Goal: Task Accomplishment & Management: Use online tool/utility

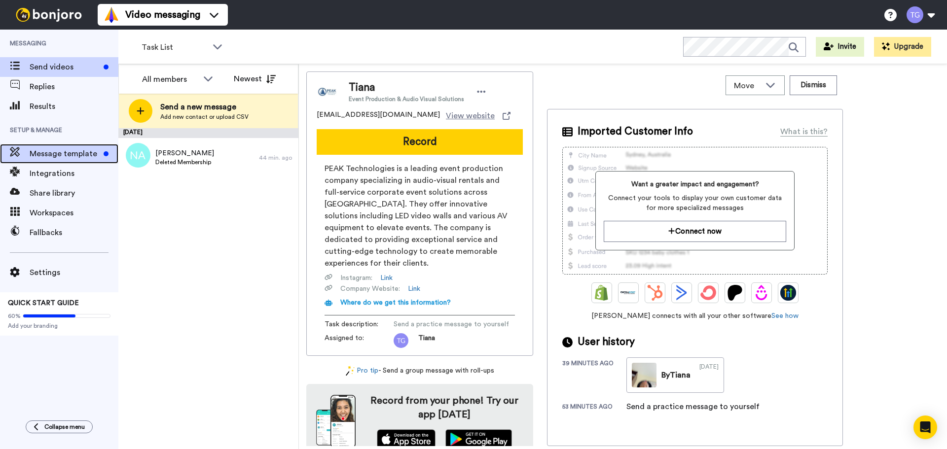
click at [72, 157] on span "Message template" at bounding box center [65, 154] width 70 height 12
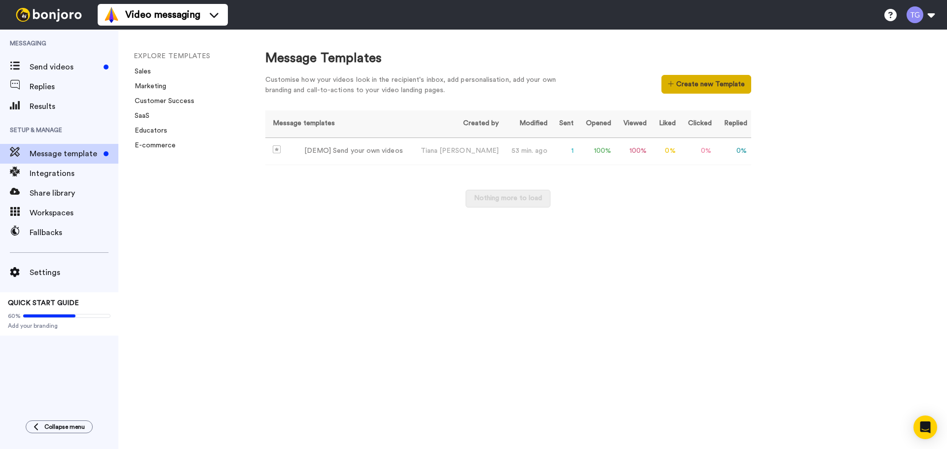
click at [689, 85] on button "Create new Template" at bounding box center [706, 84] width 89 height 19
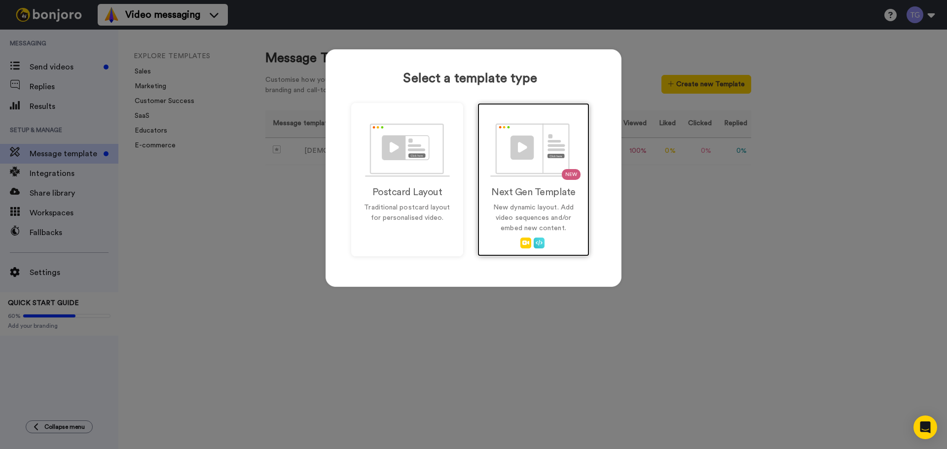
click at [560, 229] on p "New dynamic layout. Add video sequences and/or embed new content." at bounding box center [533, 218] width 91 height 31
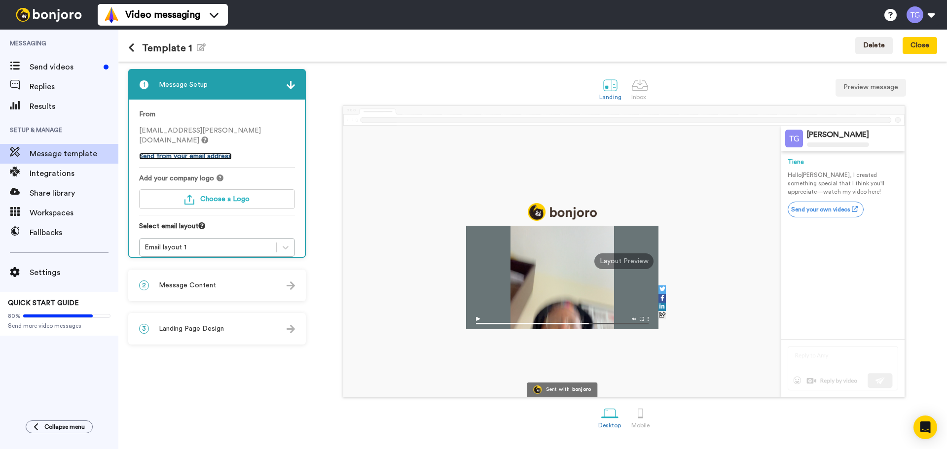
click at [223, 153] on link "Send from your email address" at bounding box center [185, 156] width 93 height 7
click at [217, 193] on button "Choose a Logo" at bounding box center [217, 199] width 156 height 20
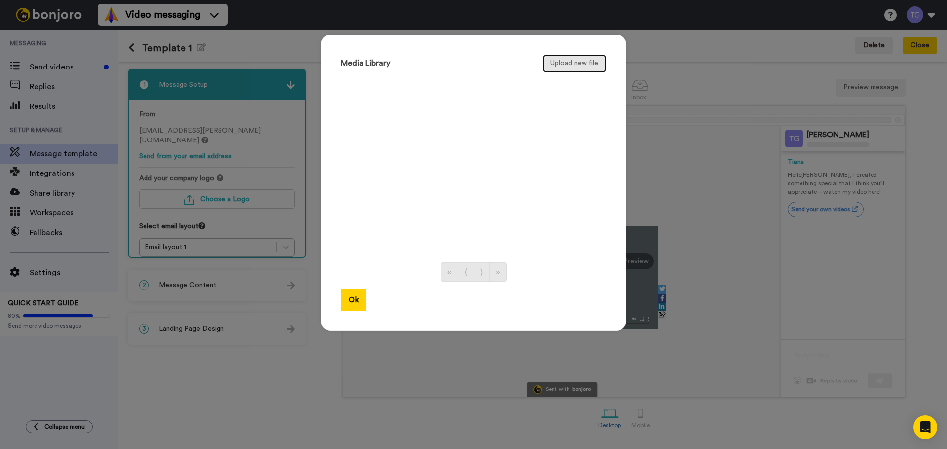
click at [567, 64] on button "Upload new file" at bounding box center [575, 64] width 64 height 18
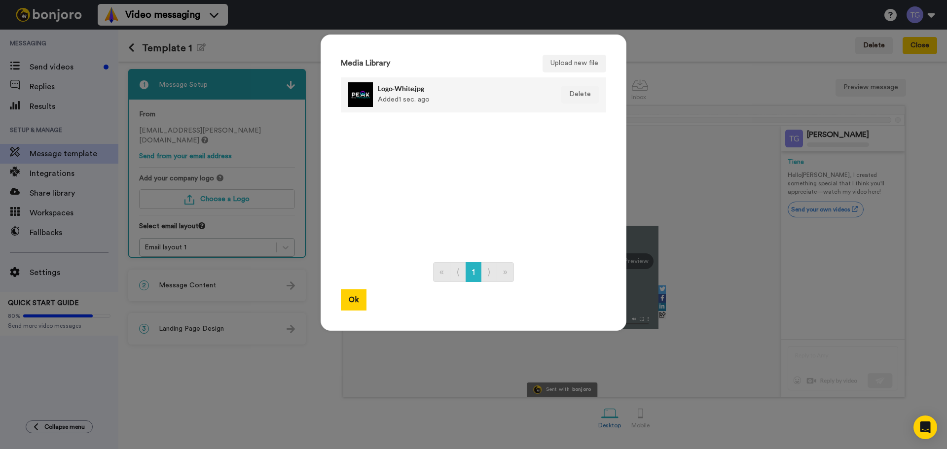
click at [399, 98] on div "Logo-White.jpg Added 1 sec. ago" at bounding box center [463, 94] width 170 height 25
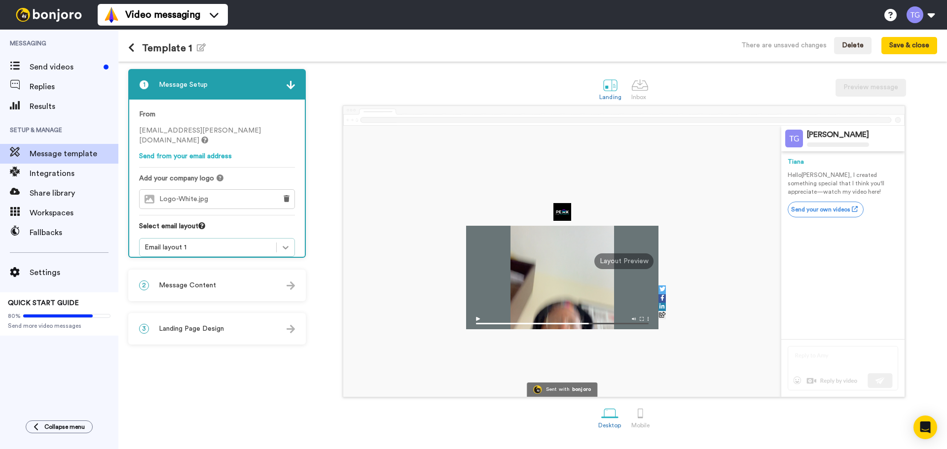
click at [282, 243] on icon at bounding box center [286, 248] width 10 height 10
click at [274, 222] on div "Select email layout" at bounding box center [217, 230] width 156 height 17
click at [231, 286] on div "2 Message Content" at bounding box center [217, 286] width 176 height 30
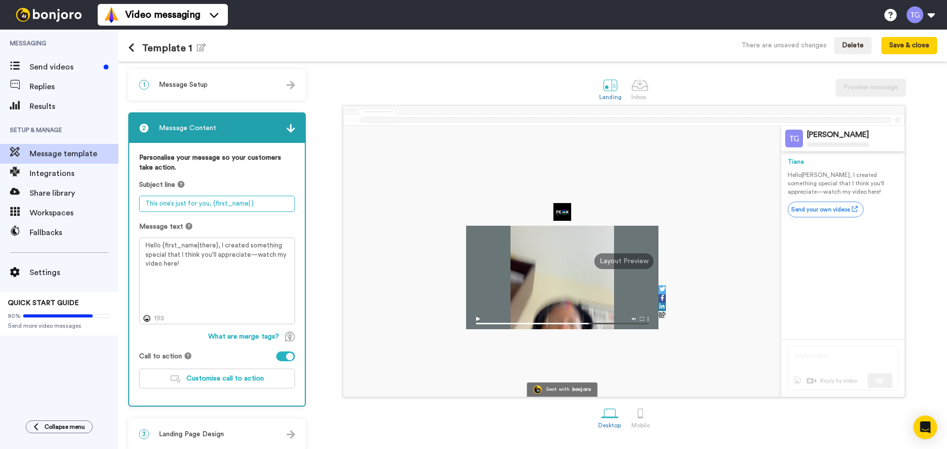
drag, startPoint x: 261, startPoint y: 200, endPoint x: 126, endPoint y: 202, distance: 135.2
click at [126, 202] on div "1 Message Setup From tiana.gordon@inbound.bonjoromail.com Send from your email …" at bounding box center [532, 256] width 829 height 388
drag, startPoint x: 214, startPoint y: 244, endPoint x: 163, endPoint y: 242, distance: 50.9
click at [163, 242] on textarea "Hello {first_name|there}, I created something special that I think you'll appre…" at bounding box center [217, 281] width 156 height 87
click at [221, 200] on textarea "Thank you" at bounding box center [217, 204] width 156 height 16
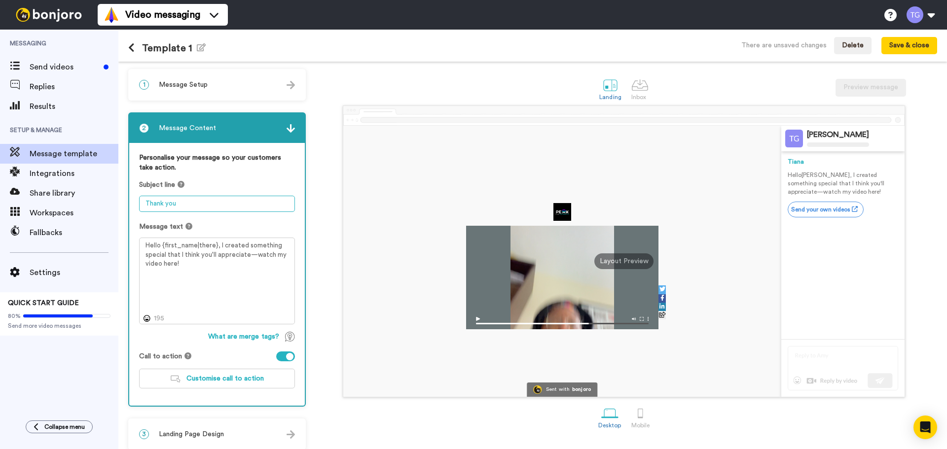
paste textarea "{first_name|there}"
type textarea "Thank you {first_name|there} 🙏🏾"
click at [219, 266] on textarea "Hello {first_name|there}, I created something special that I think you'll appre…" at bounding box center [217, 281] width 156 height 87
drag, startPoint x: 229, startPoint y: 266, endPoint x: 213, endPoint y: 267, distance: 15.8
click at [213, 267] on textarea "Hello {first_name|there}, I created something special that I think you'll appre…" at bounding box center [217, 281] width 156 height 87
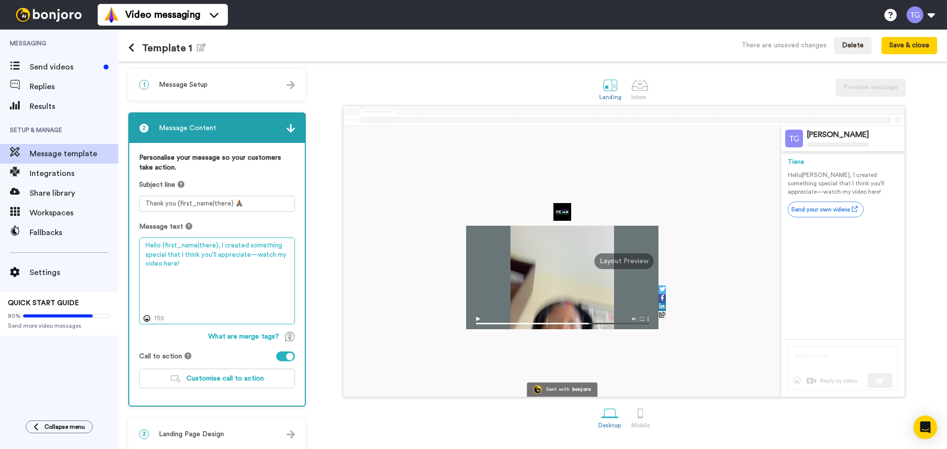
drag, startPoint x: 160, startPoint y: 245, endPoint x: 151, endPoint y: 243, distance: 9.0
click at [151, 243] on textarea "Hello {first_name|there}, I created something special that I think you'll appre…" at bounding box center [217, 281] width 156 height 87
click at [226, 261] on textarea "Hey {first_name|there}, I created something special that I think you'll appreci…" at bounding box center [217, 281] width 156 height 87
click at [219, 266] on textarea "Hey {first_name|there}, I created something special that I think you'll appreci…" at bounding box center [217, 281] width 156 height 87
drag, startPoint x: 219, startPoint y: 264, endPoint x: 214, endPoint y: 246, distance: 18.9
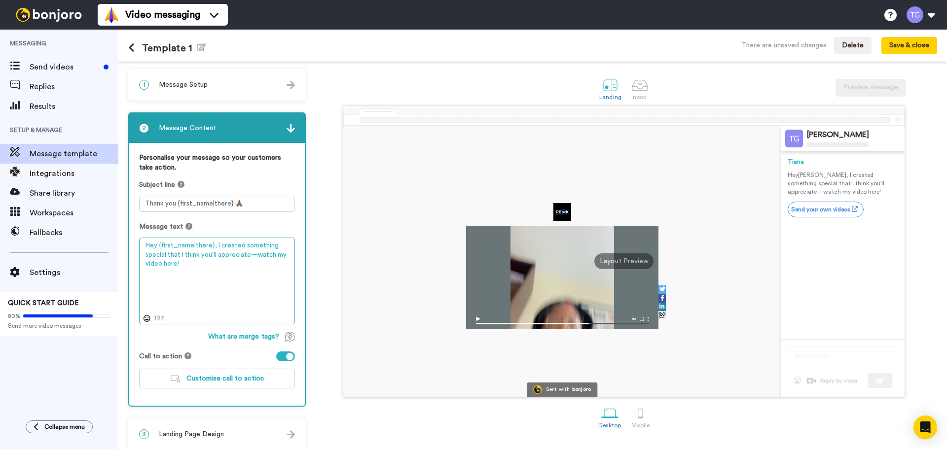
click at [214, 246] on textarea "Hey {first_name|there}, I created something special that I think you'll appreci…" at bounding box center [217, 281] width 156 height 87
click at [148, 283] on textarea "Hey {first_name|there}, this is just a short video to say thank you for being p…" at bounding box center [217, 281] width 156 height 87
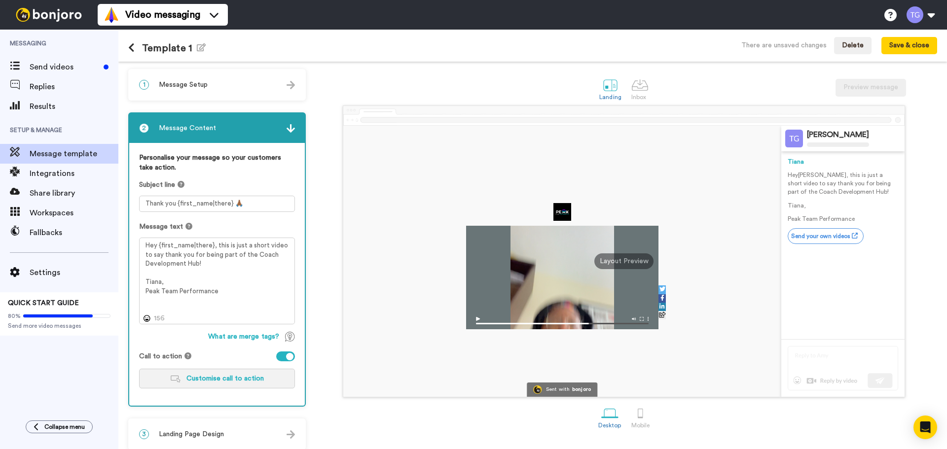
click at [199, 379] on span "Customise call to action" at bounding box center [224, 378] width 77 height 7
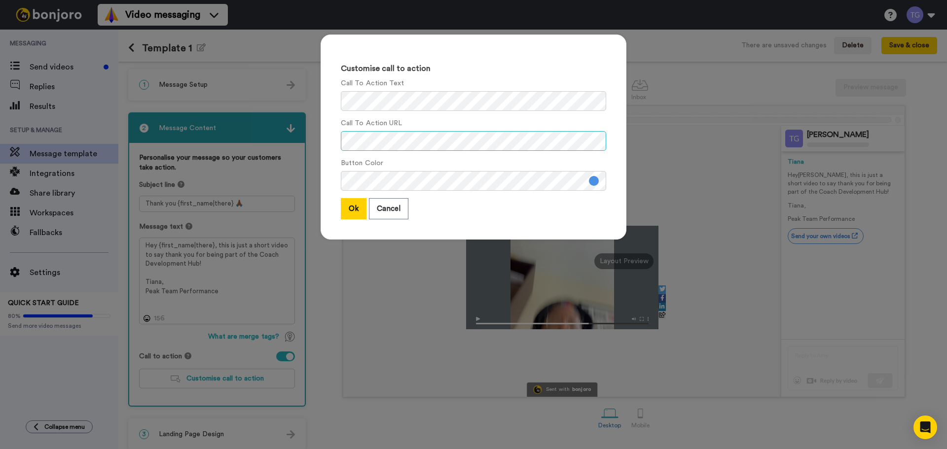
click at [330, 137] on div "Customise call to action Call To Action Text Call To Action URL Button Color Ok…" at bounding box center [474, 137] width 306 height 205
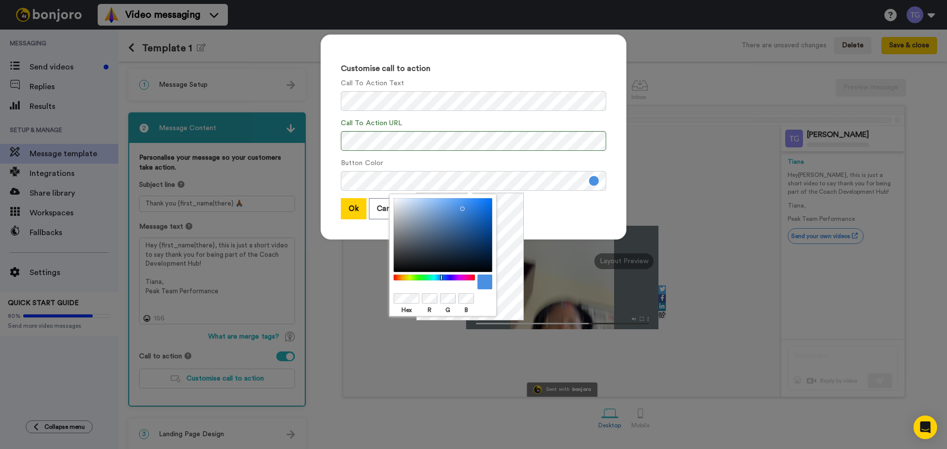
click at [375, 295] on body "Video messaging Switch to Video messaging Testimonials Try me for free! Setting…" at bounding box center [473, 224] width 947 height 449
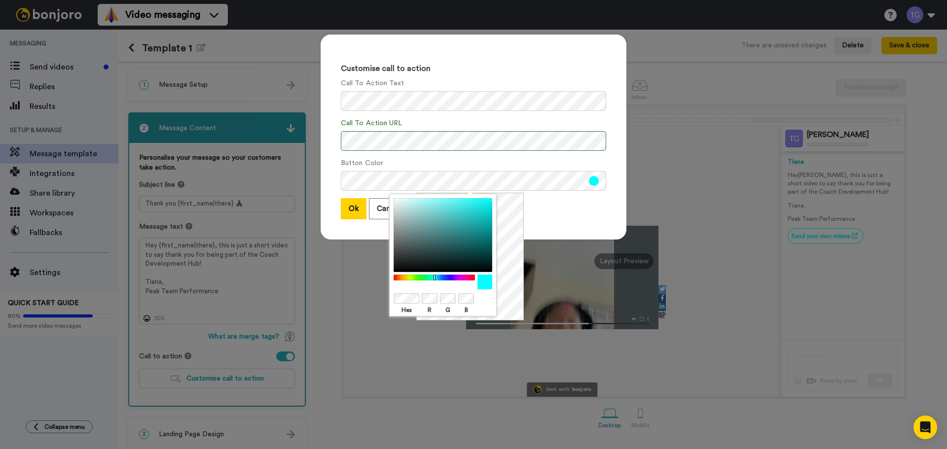
click at [524, 215] on div "Ok Cancel" at bounding box center [473, 208] width 265 height 21
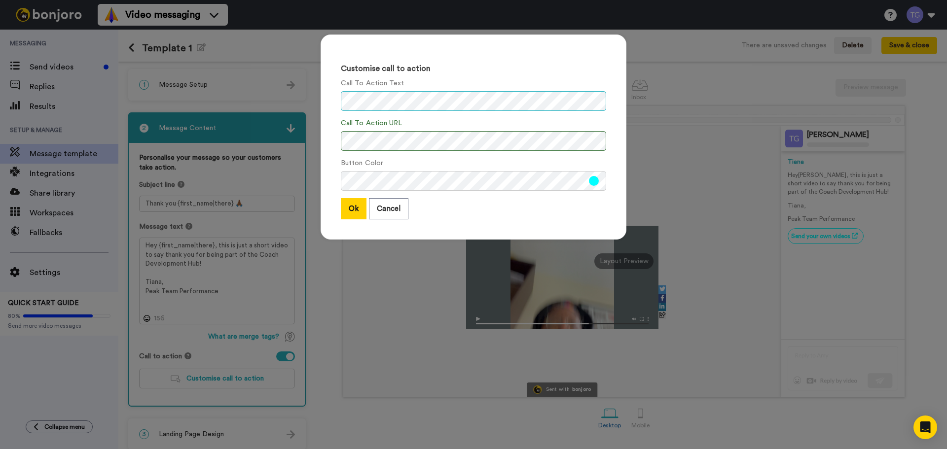
click at [297, 100] on div "Customise call to action Call To Action Text Call To Action URL Button Color Ok…" at bounding box center [473, 224] width 947 height 449
click at [354, 211] on button "Ok" at bounding box center [354, 208] width 26 height 21
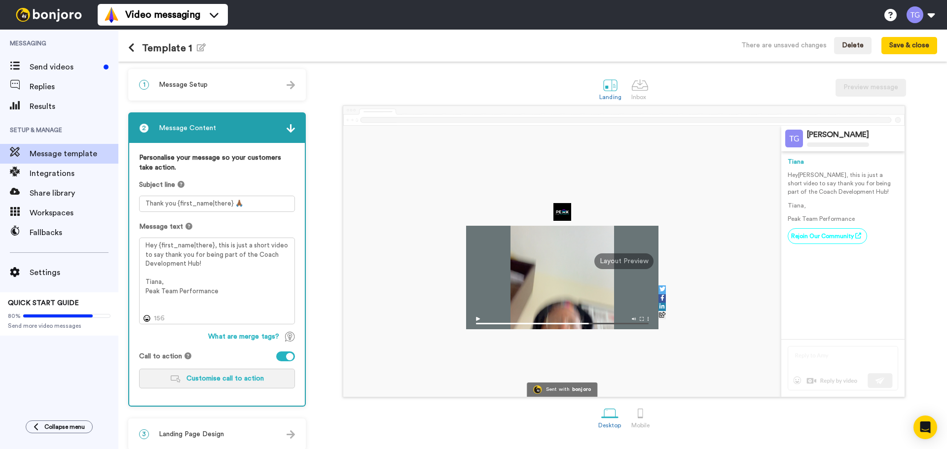
scroll to position [8, 0]
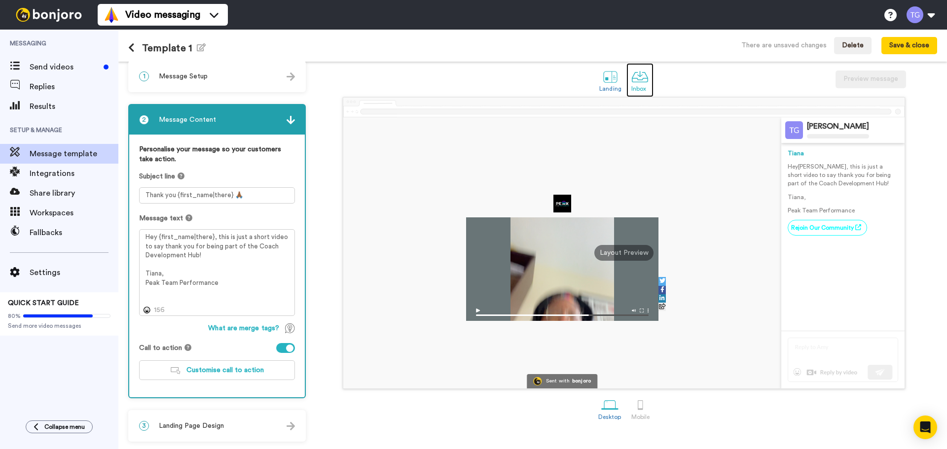
click at [635, 77] on div at bounding box center [639, 76] width 17 height 17
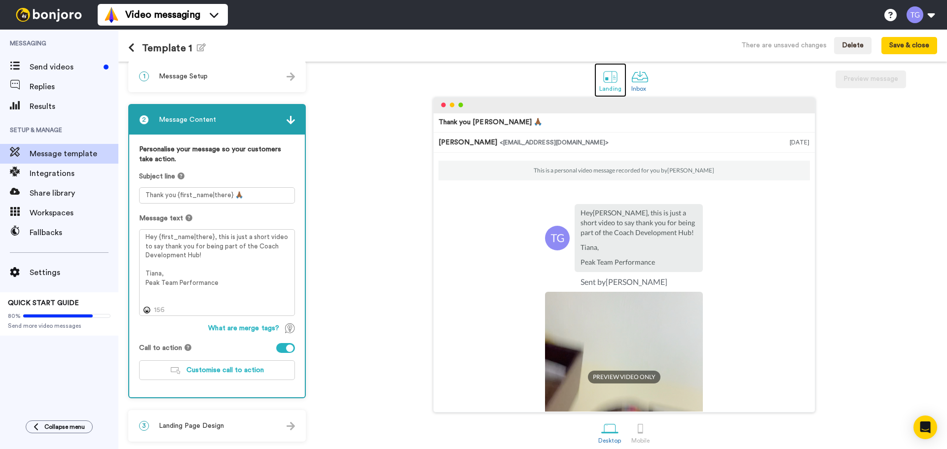
click at [602, 75] on div at bounding box center [610, 76] width 17 height 17
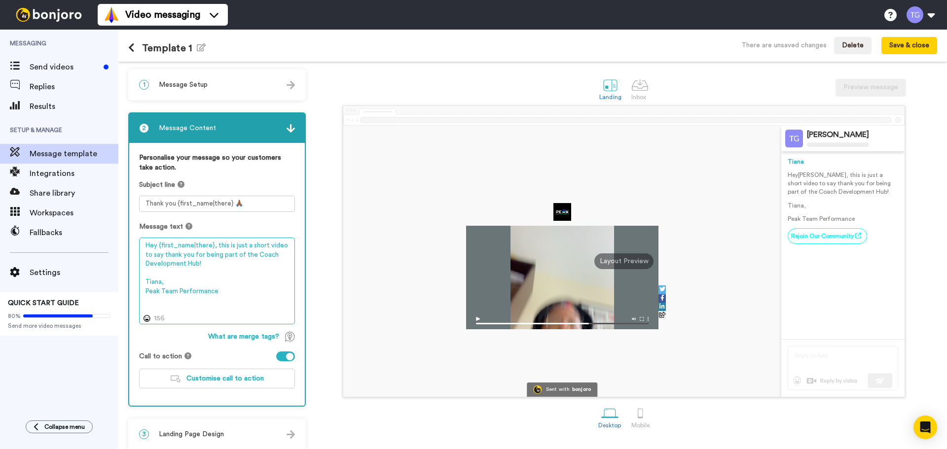
click at [248, 274] on textarea "Hey {first_name|there}, this is just a short video to say thank you for being p…" at bounding box center [217, 281] width 156 height 87
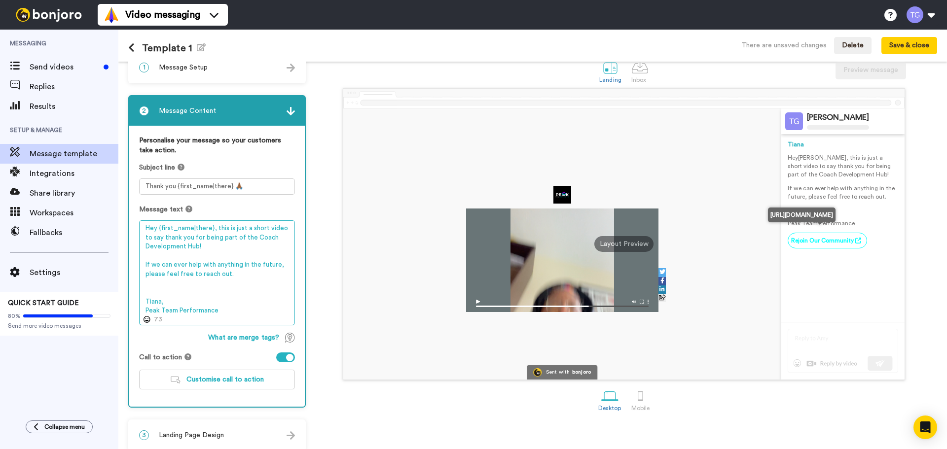
scroll to position [27, 0]
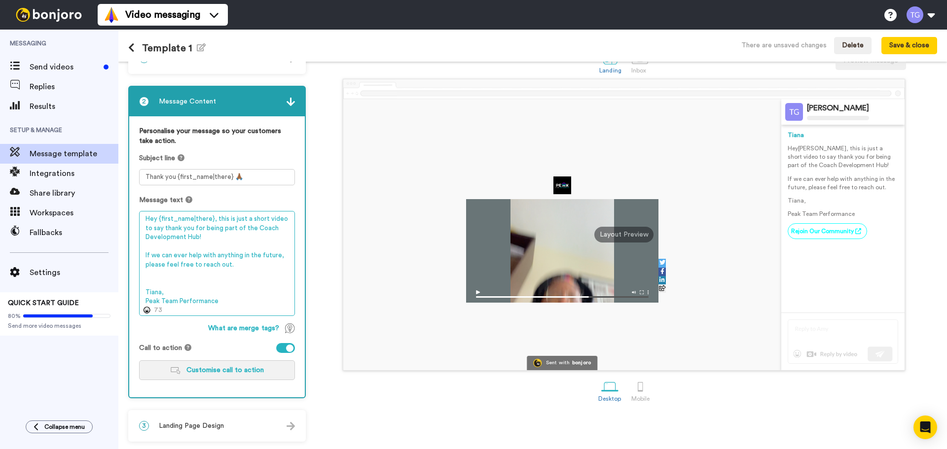
type textarea "Hey {first_name|there}, this is just a short video to say thank you for being p…"
click at [218, 370] on span "Customise call to action" at bounding box center [224, 370] width 77 height 7
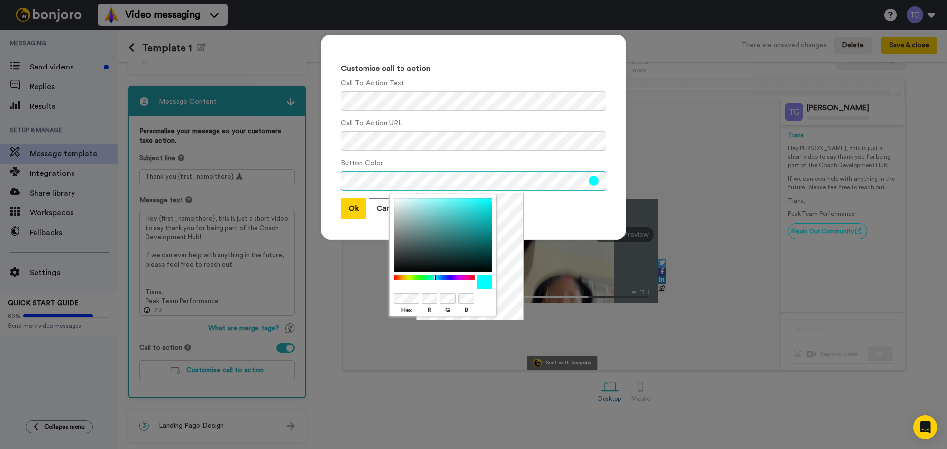
click at [336, 184] on div "Customise call to action Call To Action Text Call To Action URL Button Color Ok…" at bounding box center [474, 137] width 306 height 205
click at [380, 299] on body "Video messaging Switch to Video messaging Testimonials Try me for free! Setting…" at bounding box center [473, 224] width 947 height 449
click at [401, 284] on div at bounding box center [443, 282] width 99 height 15
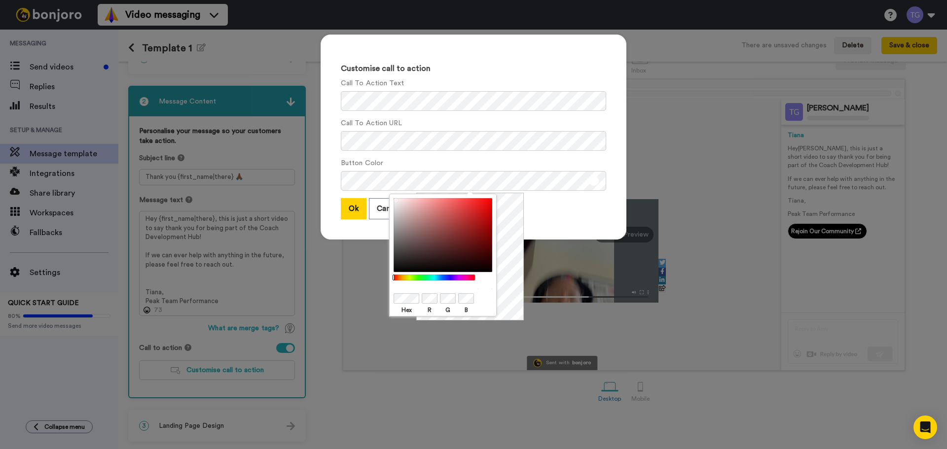
click at [385, 296] on body "Video messaging Switch to Video messaging Testimonials Try me for free! Setting…" at bounding box center [473, 224] width 947 height 449
click at [406, 288] on div at bounding box center [443, 282] width 99 height 15
click at [584, 220] on div "Customise call to action Call To Action Text Call To Action URL Button Color Ok…" at bounding box center [474, 137] width 306 height 205
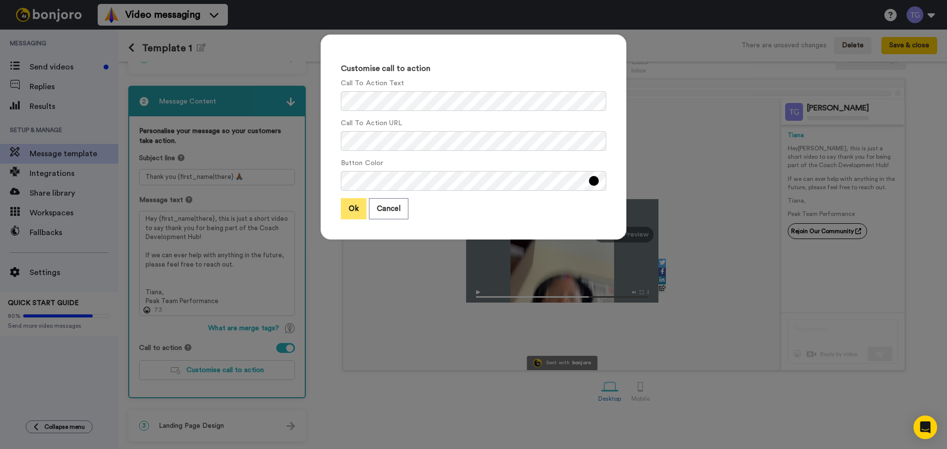
click at [359, 206] on button "Ok" at bounding box center [354, 208] width 26 height 21
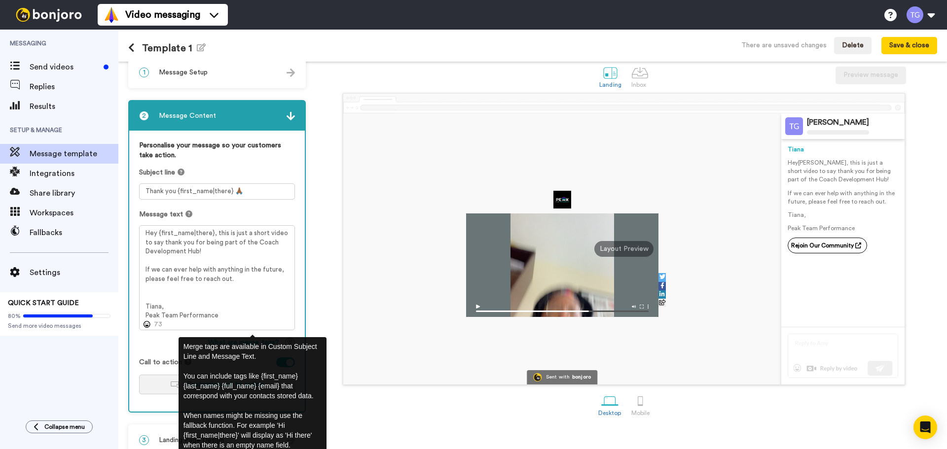
scroll to position [0, 0]
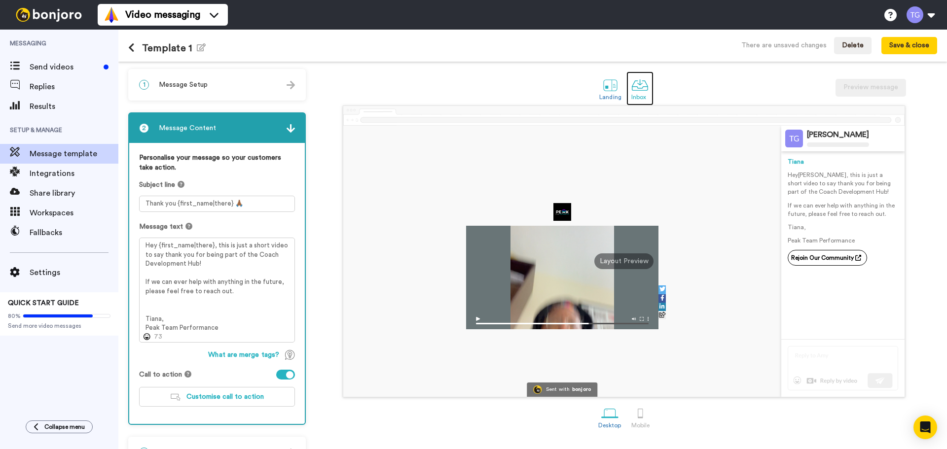
click at [631, 85] on div at bounding box center [639, 84] width 17 height 17
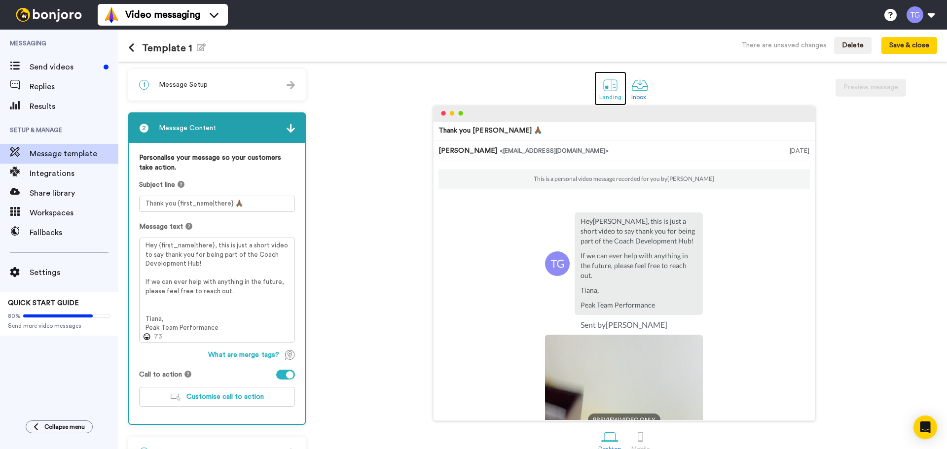
click at [602, 77] on div at bounding box center [610, 84] width 17 height 17
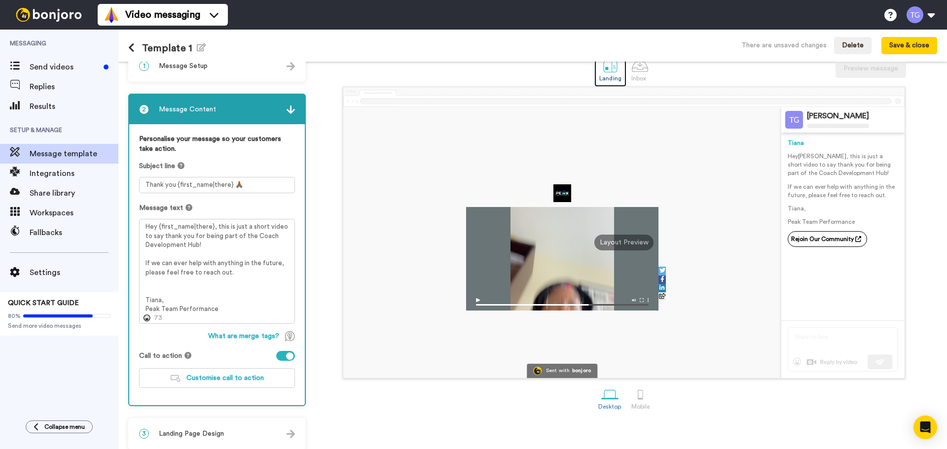
scroll to position [27, 0]
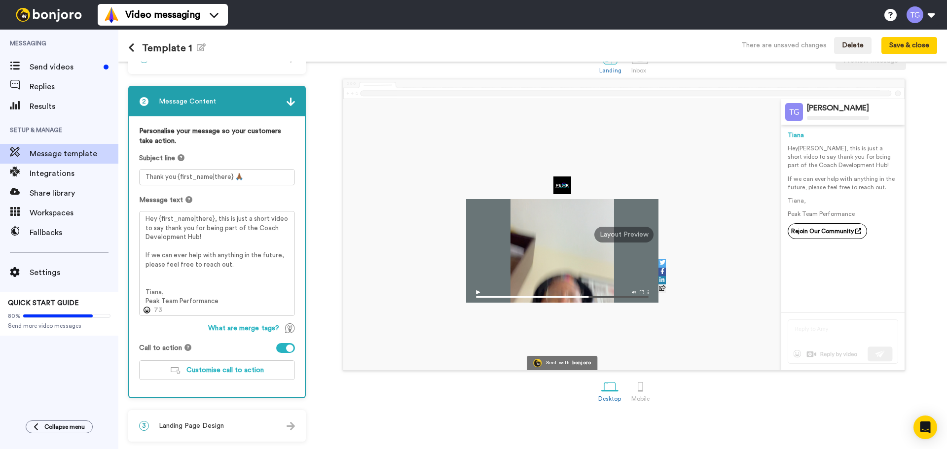
click at [276, 427] on div "3 Landing Page Design" at bounding box center [217, 426] width 176 height 30
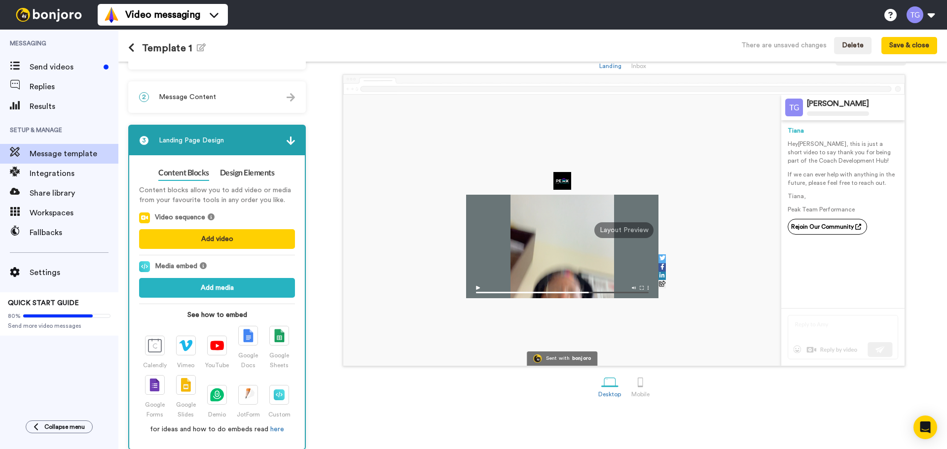
scroll to position [39, 0]
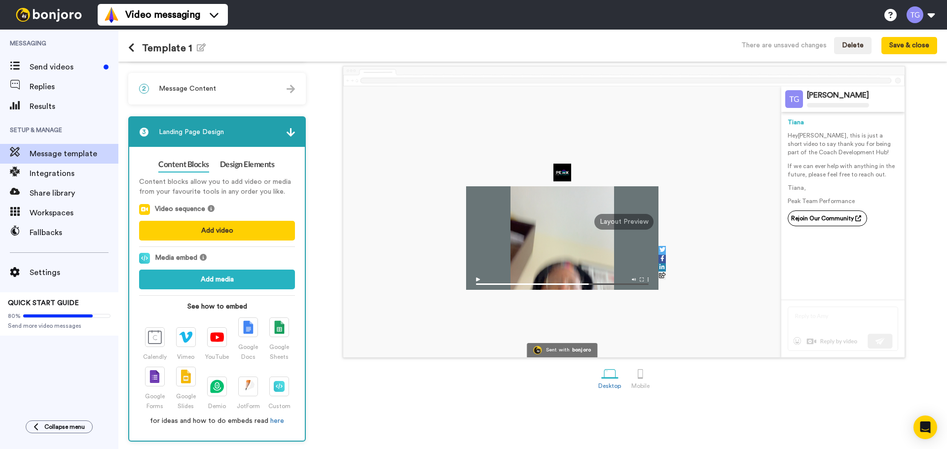
click at [292, 138] on div "3 Landing Page Design" at bounding box center [217, 132] width 176 height 30
click at [291, 135] on img at bounding box center [291, 132] width 8 height 8
click at [289, 90] on img at bounding box center [291, 89] width 8 height 8
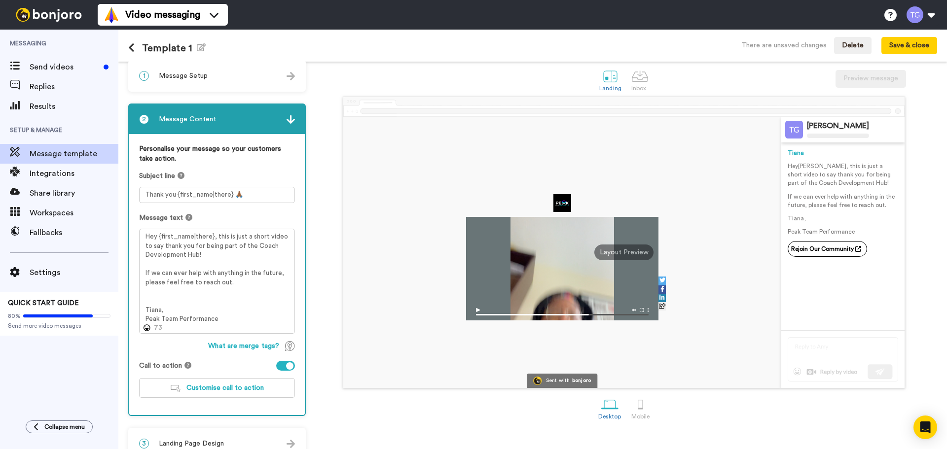
scroll to position [0, 0]
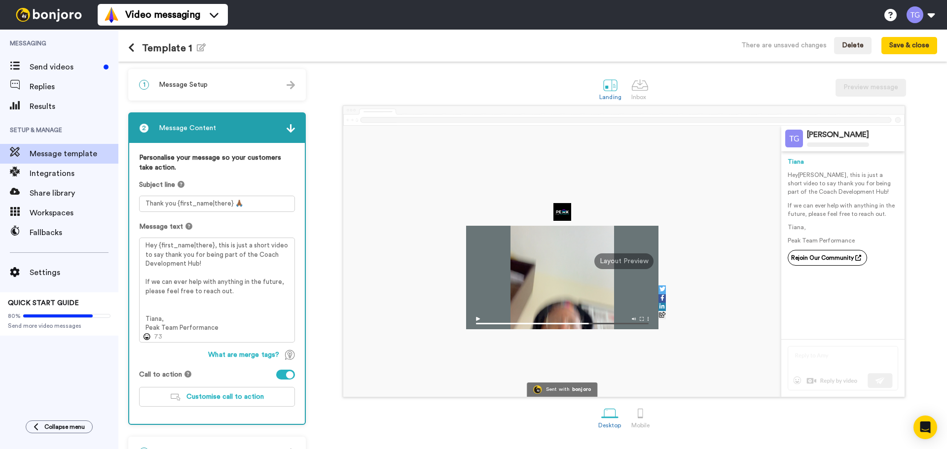
click at [276, 80] on div "1 Message Setup" at bounding box center [217, 85] width 176 height 30
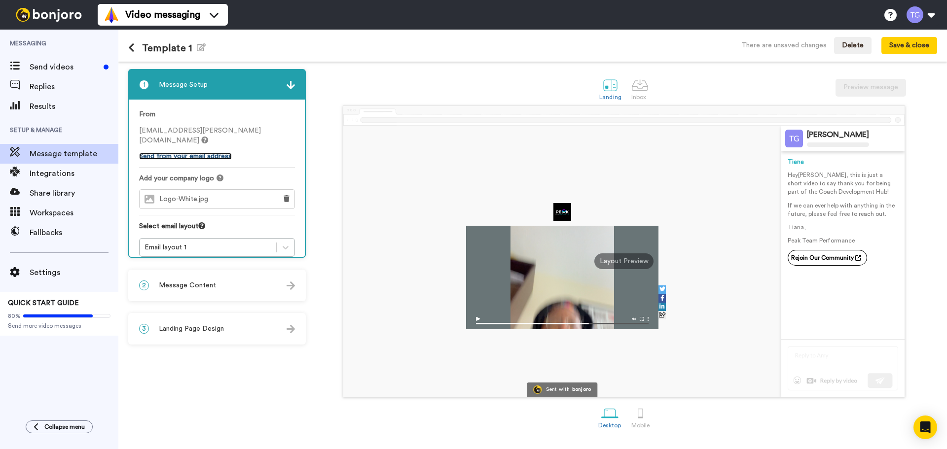
click at [210, 153] on link "Send from your email address" at bounding box center [185, 156] width 93 height 7
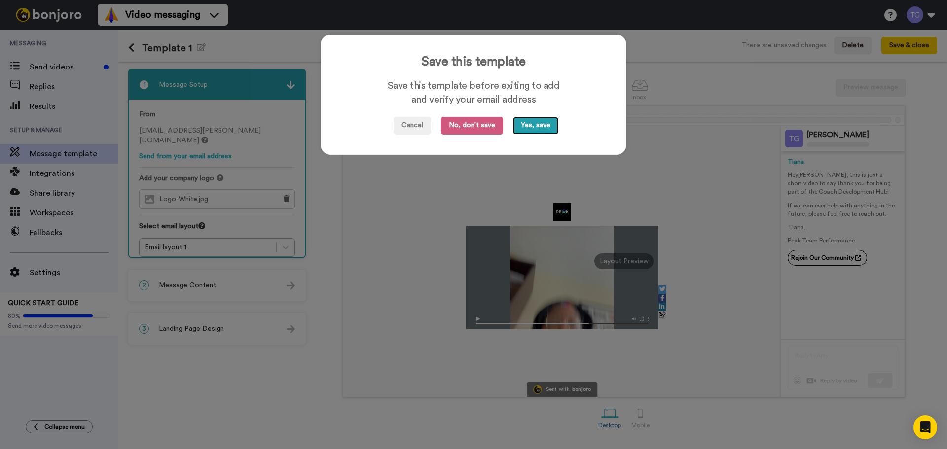
click at [538, 127] on button "Yes, save" at bounding box center [535, 126] width 45 height 18
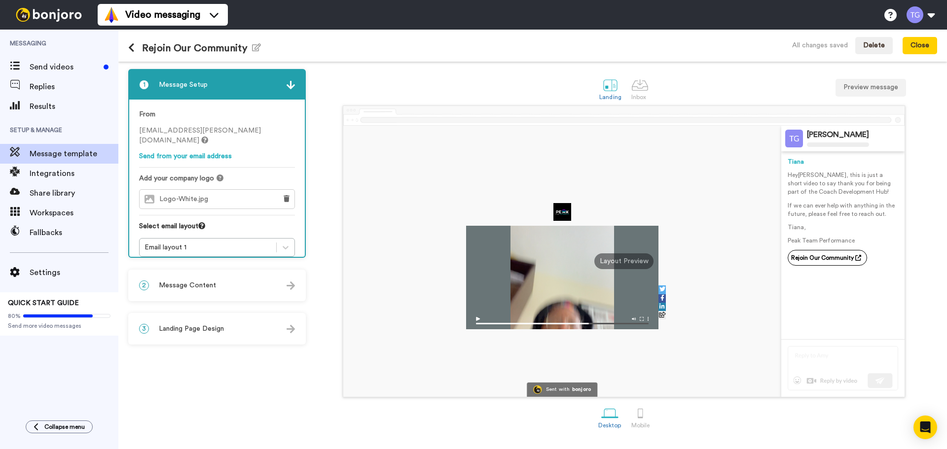
click at [292, 82] on img at bounding box center [291, 85] width 8 height 8
click at [53, 189] on span "Share library" at bounding box center [74, 193] width 89 height 12
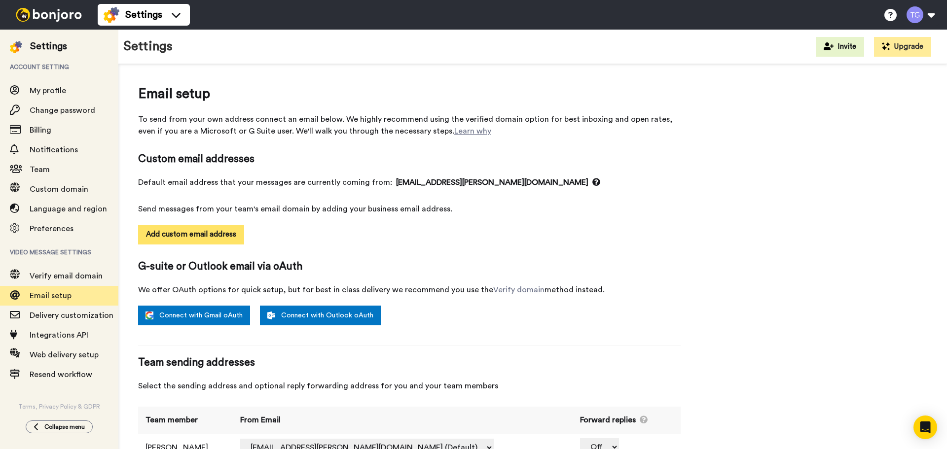
click at [210, 235] on button "Add custom email address" at bounding box center [191, 235] width 106 height 20
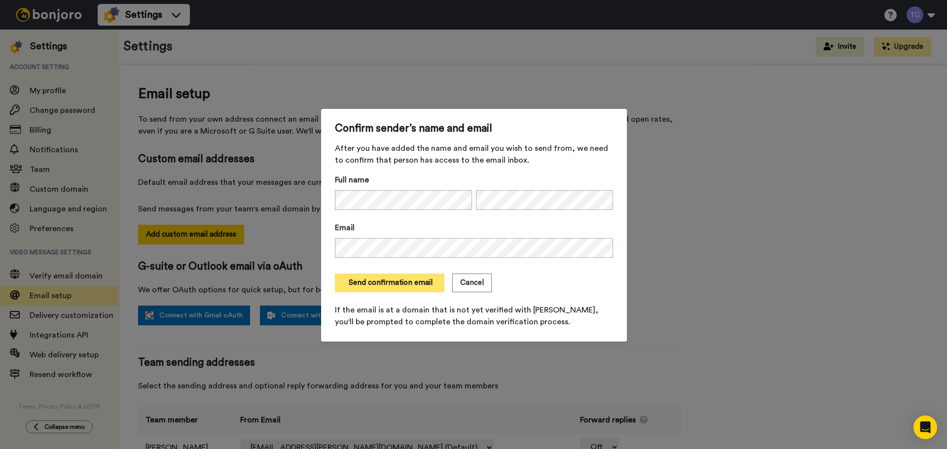
click at [418, 289] on button "Send confirmation email" at bounding box center [390, 283] width 110 height 19
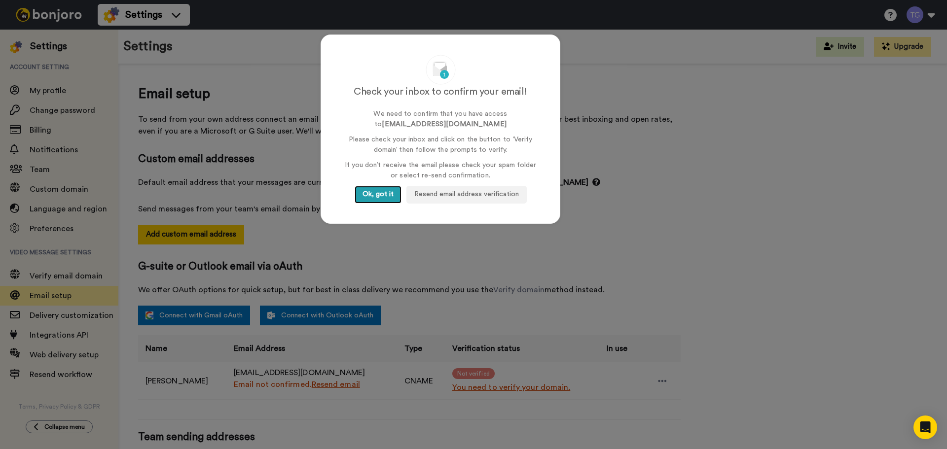
click at [373, 186] on button "Ok, got it" at bounding box center [378, 195] width 47 height 18
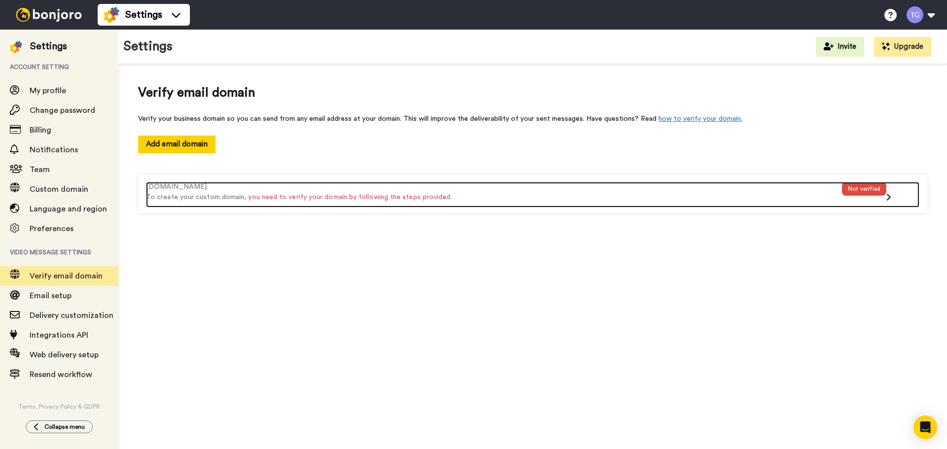
click at [281, 190] on div "peaktp.com" at bounding box center [494, 187] width 696 height 10
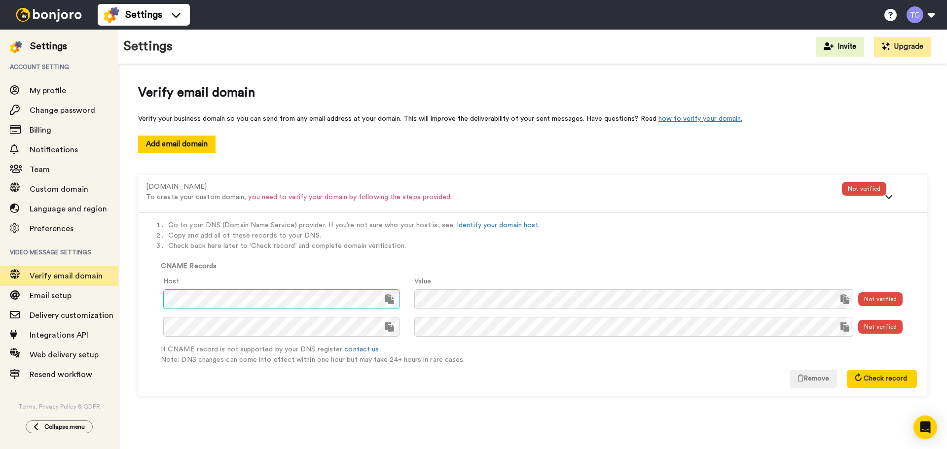
click at [316, 254] on div "Go to your DNS (Domain Name Service) provider. If you’re not sure who your host…" at bounding box center [533, 304] width 788 height 183
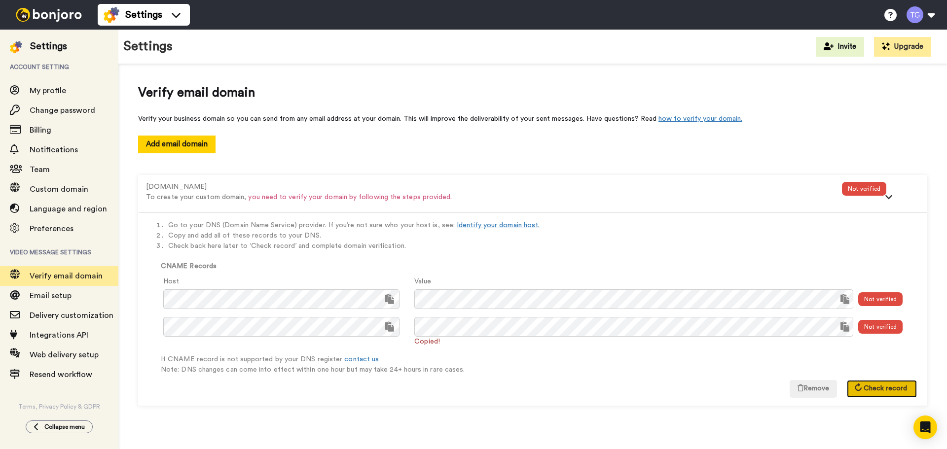
click at [884, 383] on button "Check record" at bounding box center [882, 389] width 70 height 18
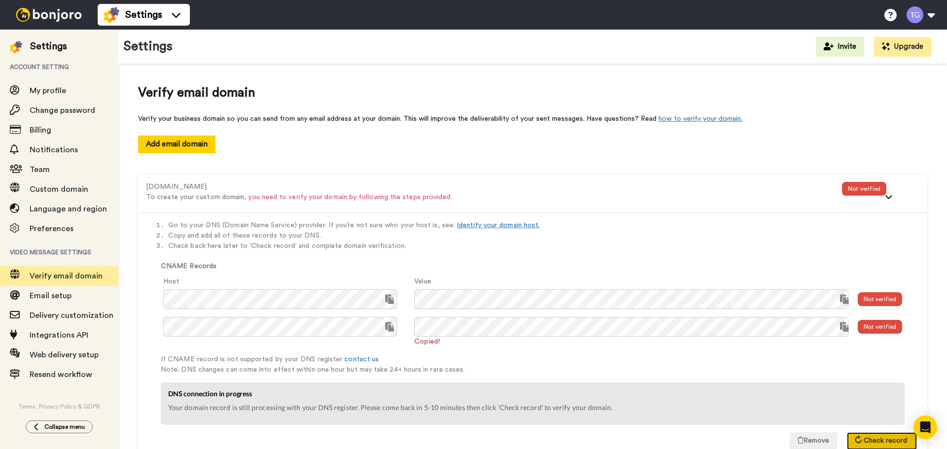
scroll to position [33, 0]
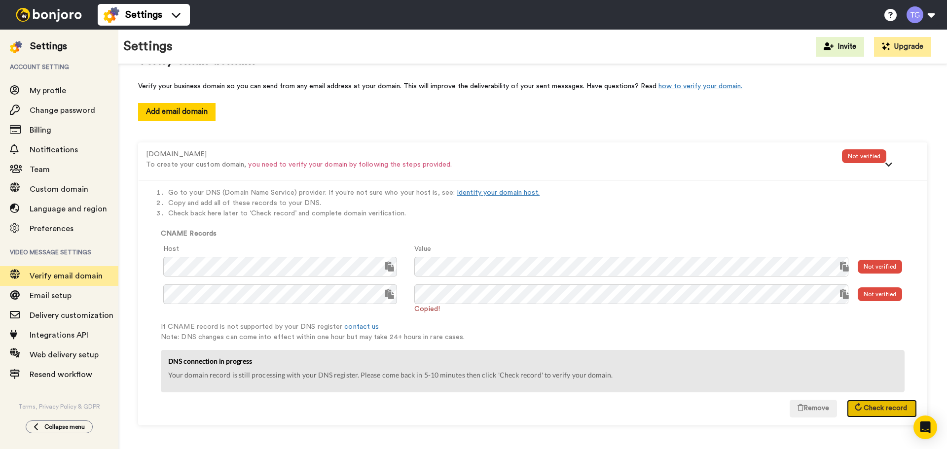
click at [877, 410] on span "Check record" at bounding box center [885, 408] width 43 height 7
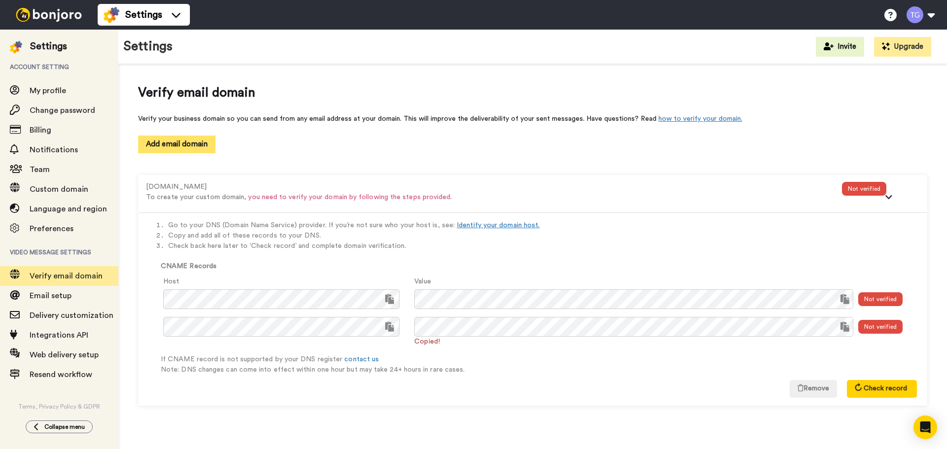
click at [195, 138] on button "Add email domain" at bounding box center [176, 144] width 77 height 17
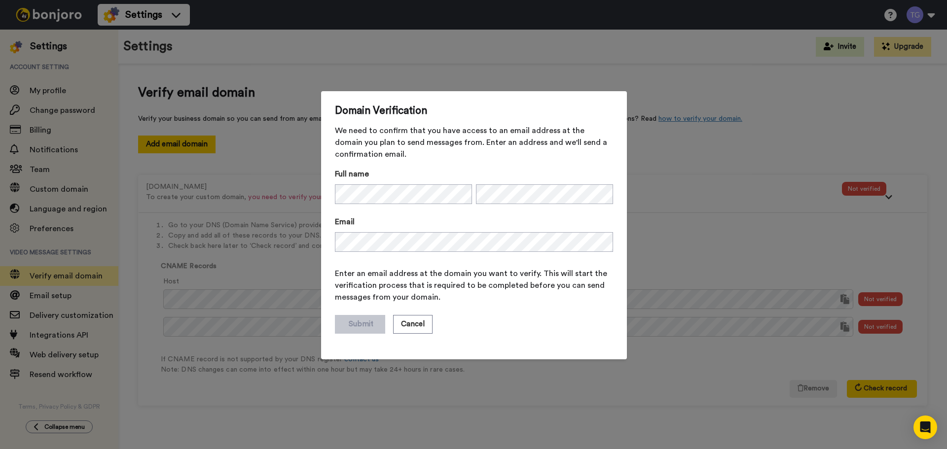
click at [280, 178] on div "Domain Verification We need to confirm that you have access to an email address…" at bounding box center [473, 224] width 947 height 449
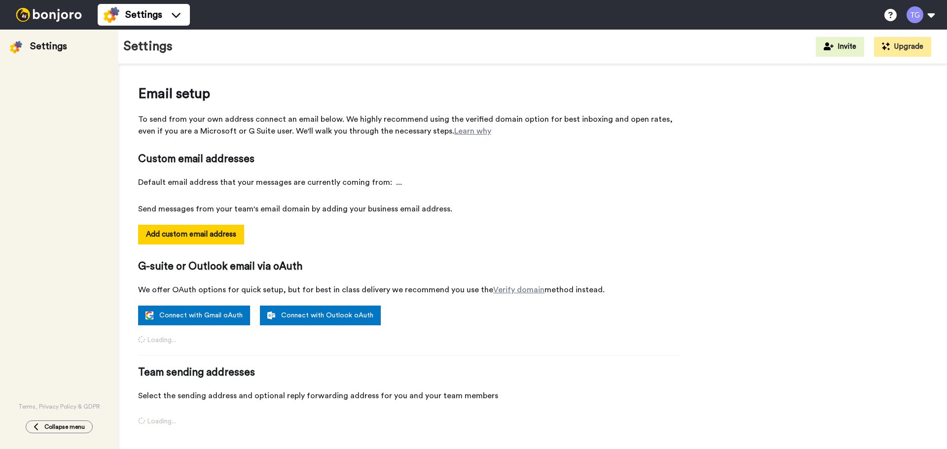
select select "164894"
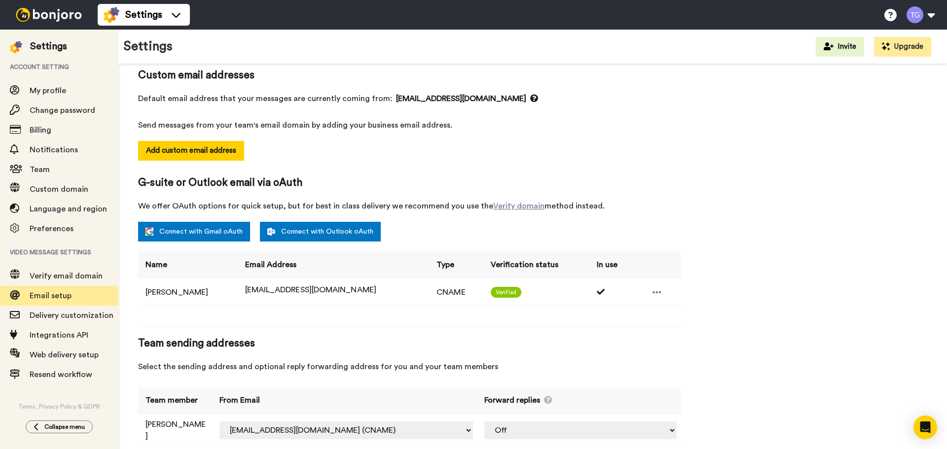
scroll to position [100, 0]
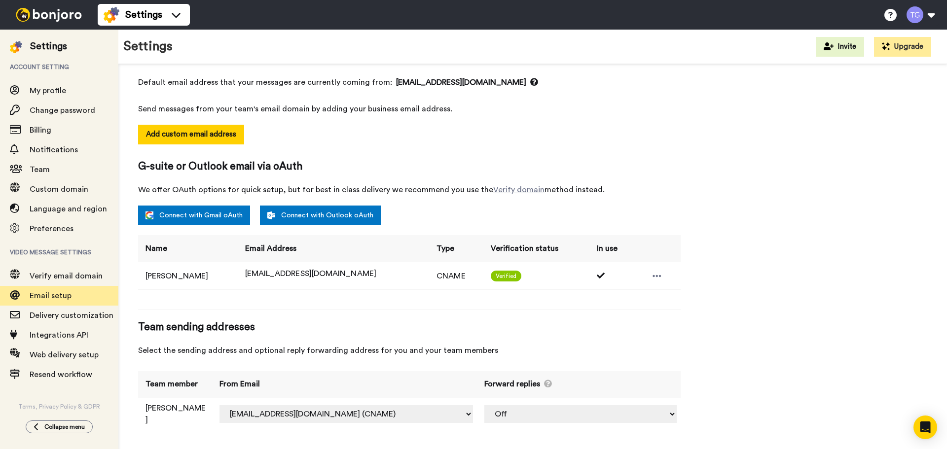
click at [637, 277] on td at bounding box center [656, 275] width 48 height 27
click at [653, 273] on icon at bounding box center [657, 276] width 9 height 10
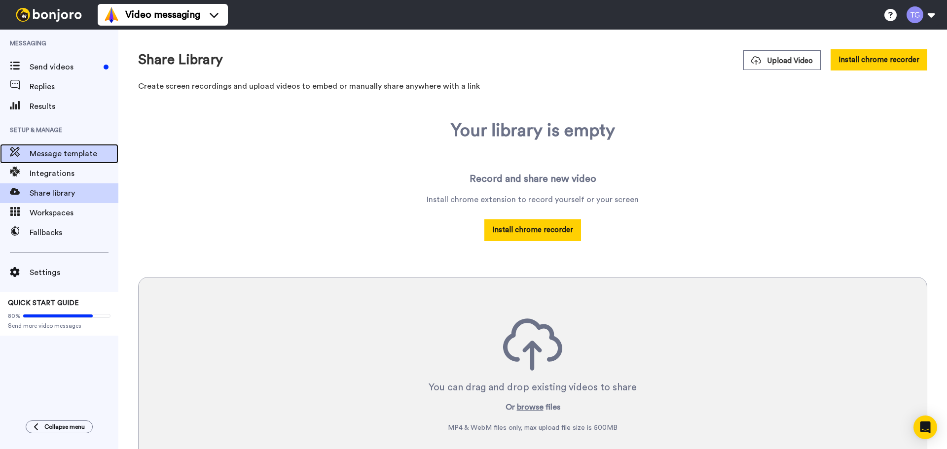
click at [58, 156] on span "Message template" at bounding box center [74, 154] width 89 height 12
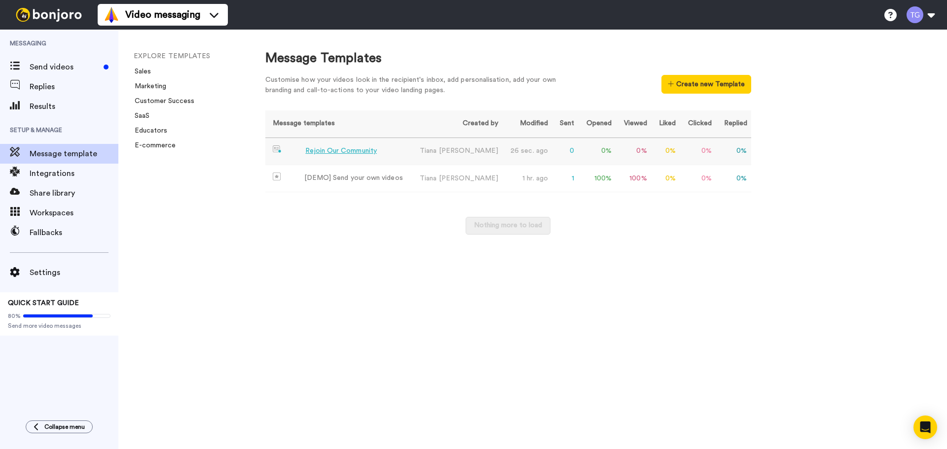
click at [357, 151] on div "Rejoin Our Community" at bounding box center [341, 151] width 72 height 10
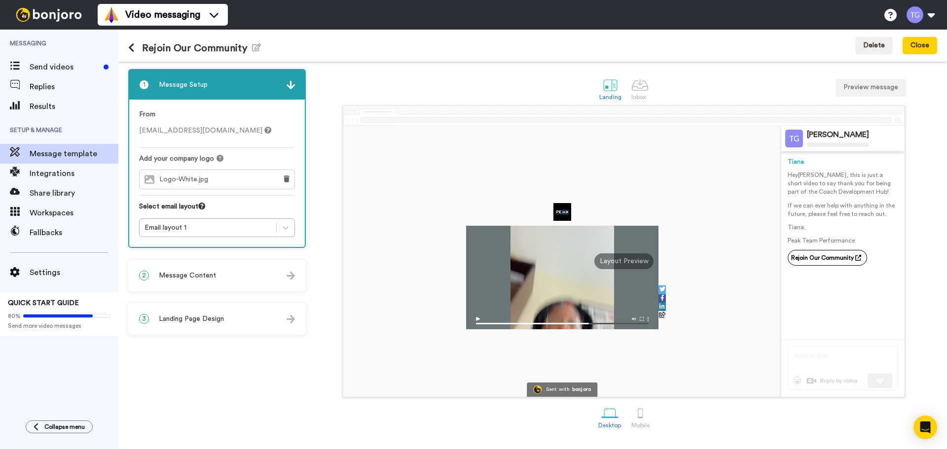
click at [289, 275] on img at bounding box center [291, 276] width 8 height 8
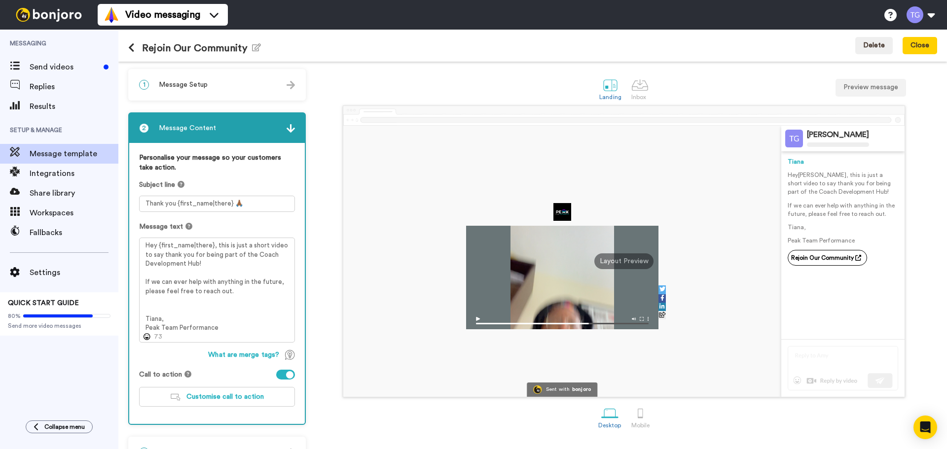
click at [291, 132] on img at bounding box center [291, 128] width 8 height 8
click at [291, 131] on img at bounding box center [291, 128] width 8 height 8
click at [860, 87] on button "Preview message" at bounding box center [871, 88] width 71 height 18
click at [659, 314] on icon at bounding box center [662, 315] width 7 height 6
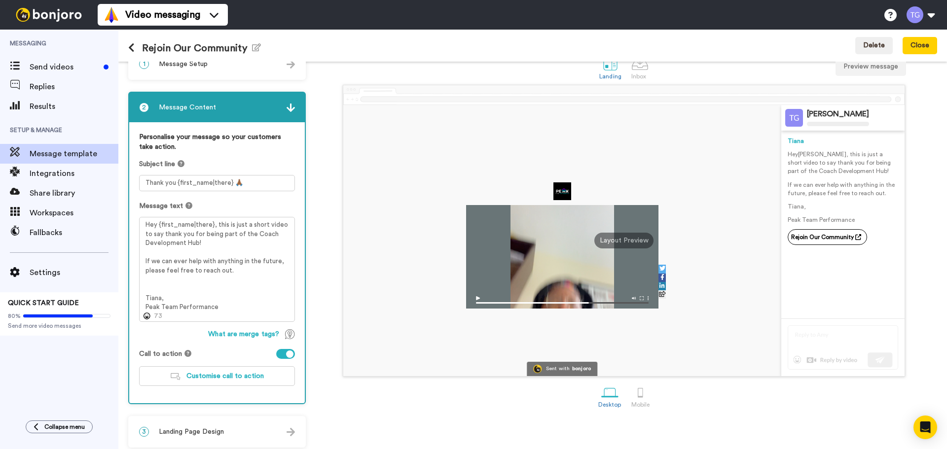
scroll to position [27, 0]
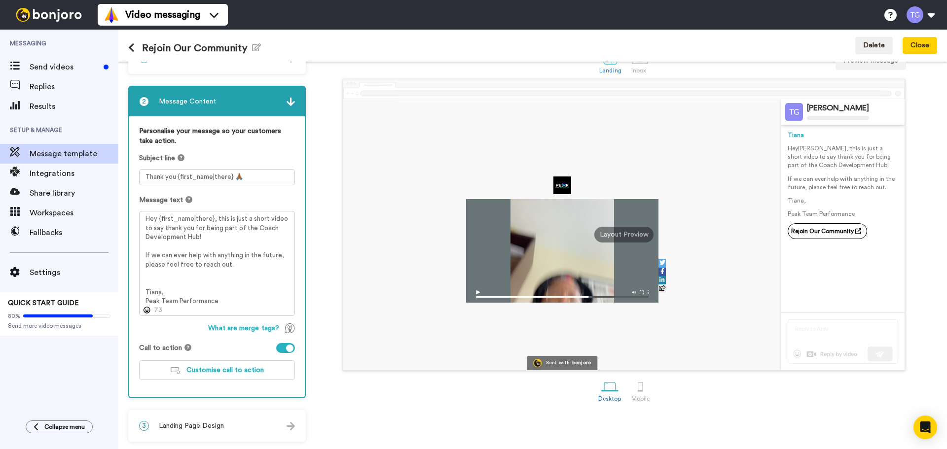
click at [289, 97] on div at bounding box center [291, 102] width 8 height 10
click at [292, 106] on img at bounding box center [291, 102] width 8 height 8
click at [296, 423] on div "3 Landing Page Design" at bounding box center [217, 426] width 176 height 30
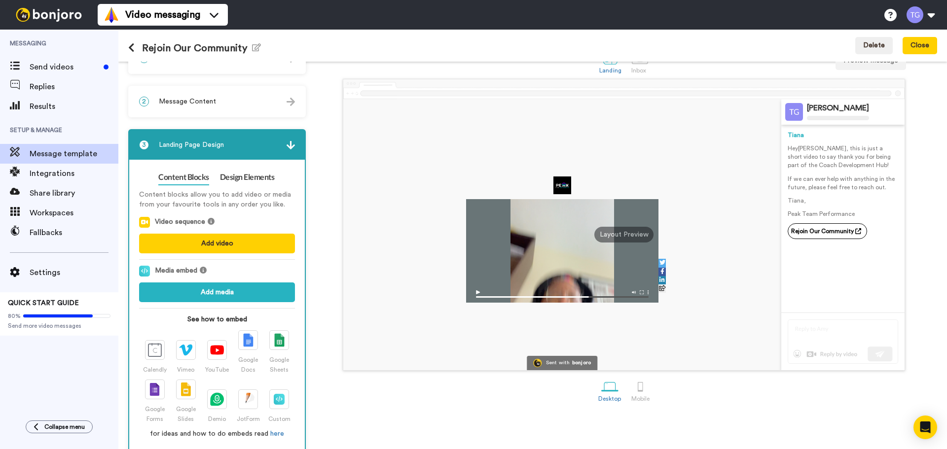
scroll to position [39, 0]
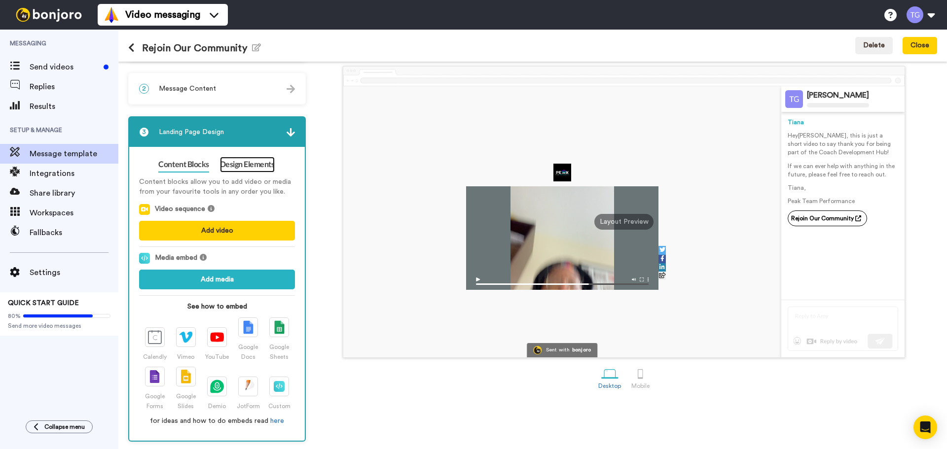
click at [247, 166] on link "Design Elements" at bounding box center [247, 165] width 55 height 16
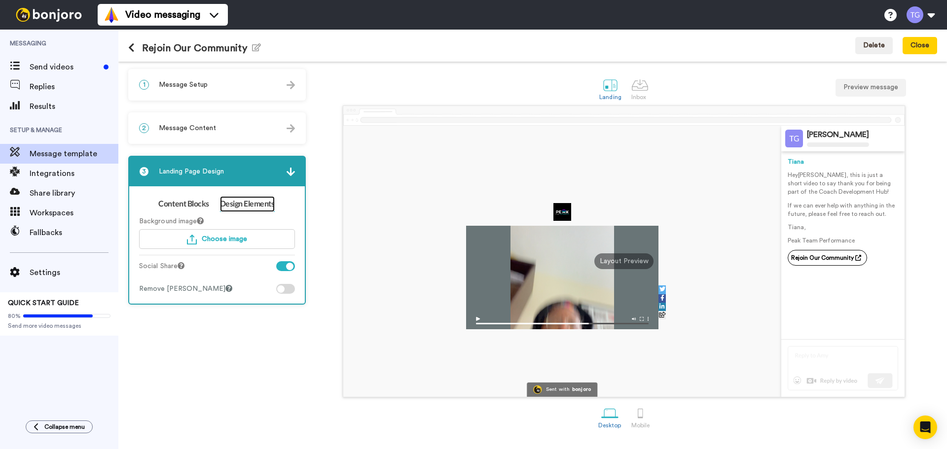
scroll to position [0, 0]
click at [195, 198] on link "Content Blocks" at bounding box center [183, 204] width 50 height 16
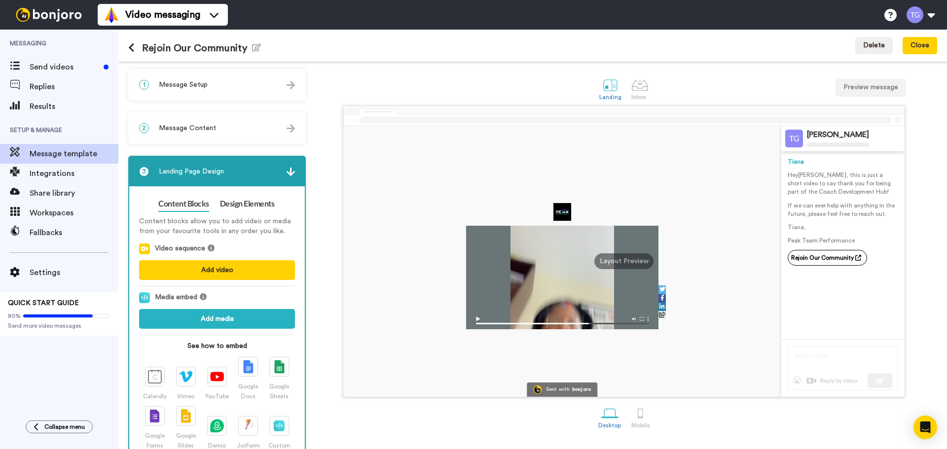
click at [629, 262] on div "Layout Preview" at bounding box center [623, 262] width 59 height 16
click at [610, 261] on div "Layout Preview" at bounding box center [623, 262] width 59 height 16
drag, startPoint x: 660, startPoint y: 308, endPoint x: 690, endPoint y: 305, distance: 30.3
click at [690, 305] on div at bounding box center [562, 261] width 438 height 271
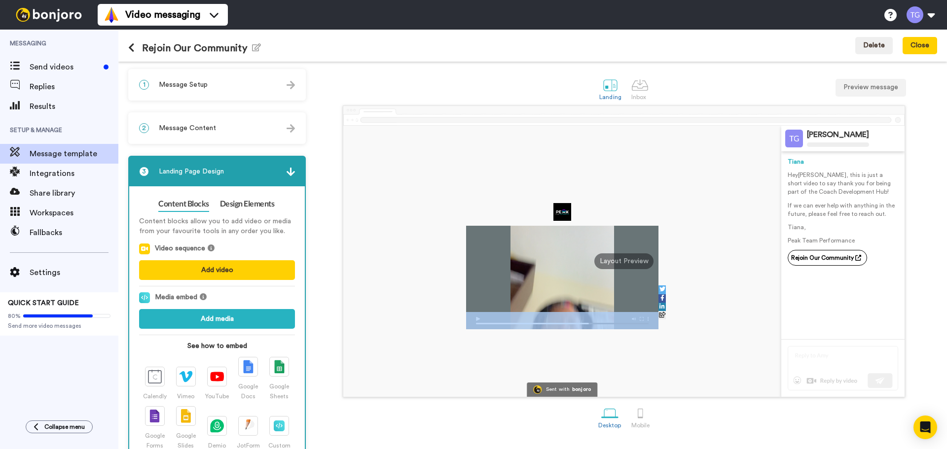
click at [511, 365] on div at bounding box center [562, 261] width 438 height 271
click at [292, 167] on div at bounding box center [291, 172] width 8 height 10
click at [290, 173] on img at bounding box center [291, 172] width 8 height 8
click at [291, 173] on img at bounding box center [291, 172] width 8 height 8
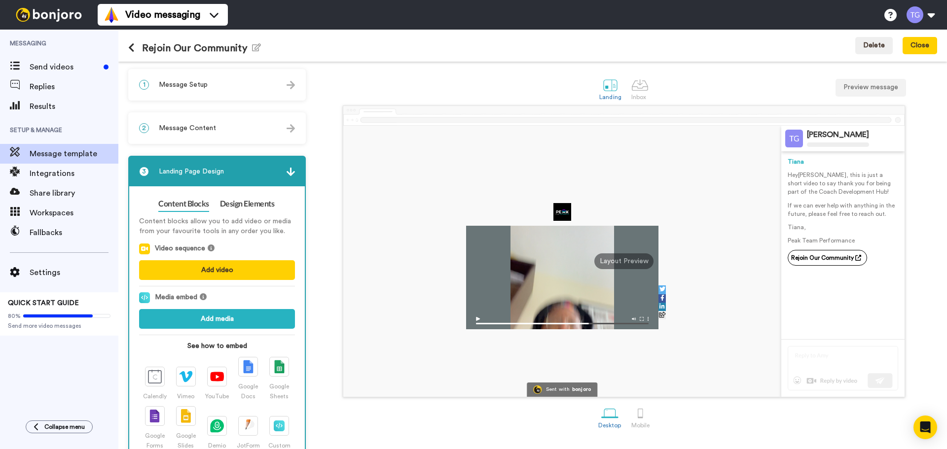
click at [293, 88] on img at bounding box center [291, 85] width 8 height 8
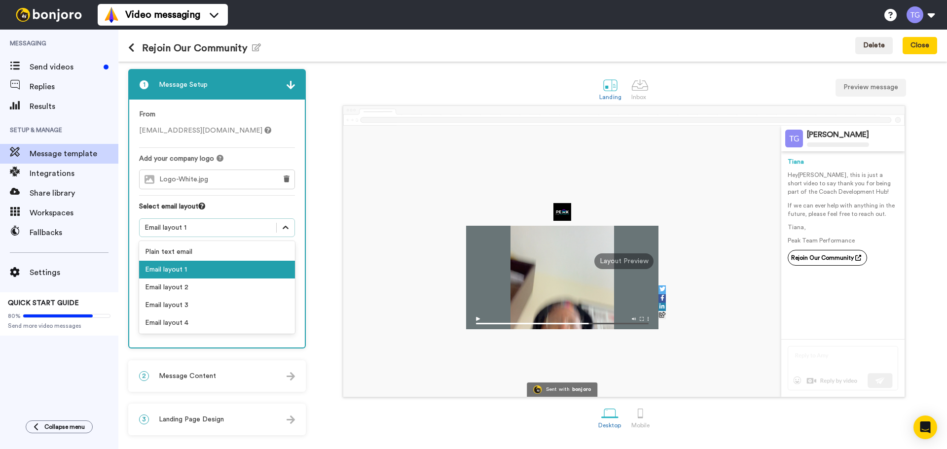
click at [290, 234] on div at bounding box center [286, 228] width 18 height 18
click at [235, 288] on div "Email layout 2" at bounding box center [217, 288] width 156 height 18
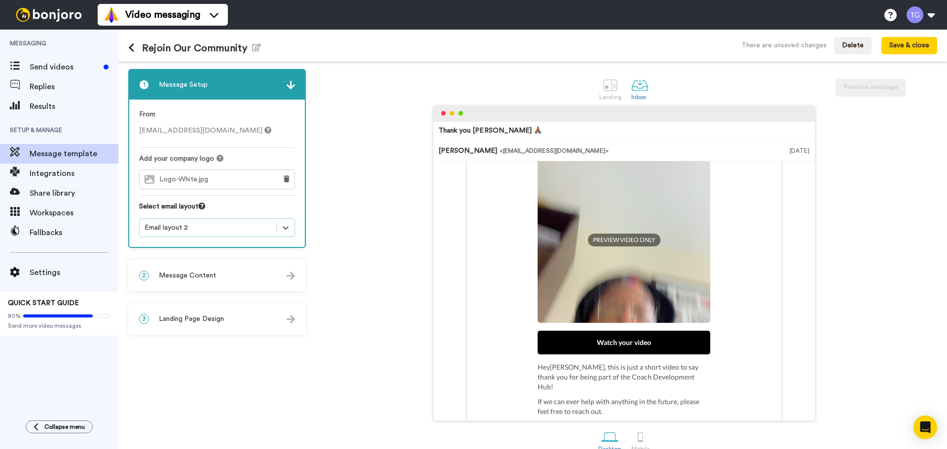
scroll to position [58, 0]
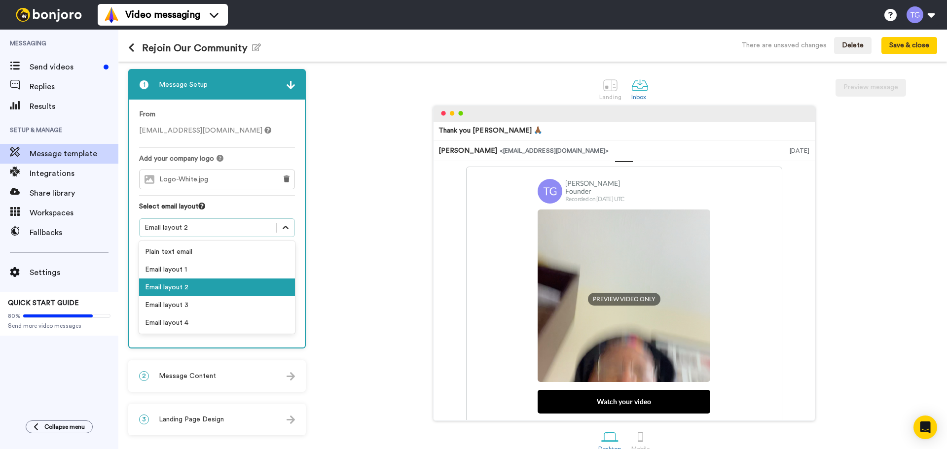
click at [287, 224] on icon at bounding box center [286, 228] width 10 height 10
click at [238, 310] on div "Email layout 3" at bounding box center [217, 305] width 156 height 18
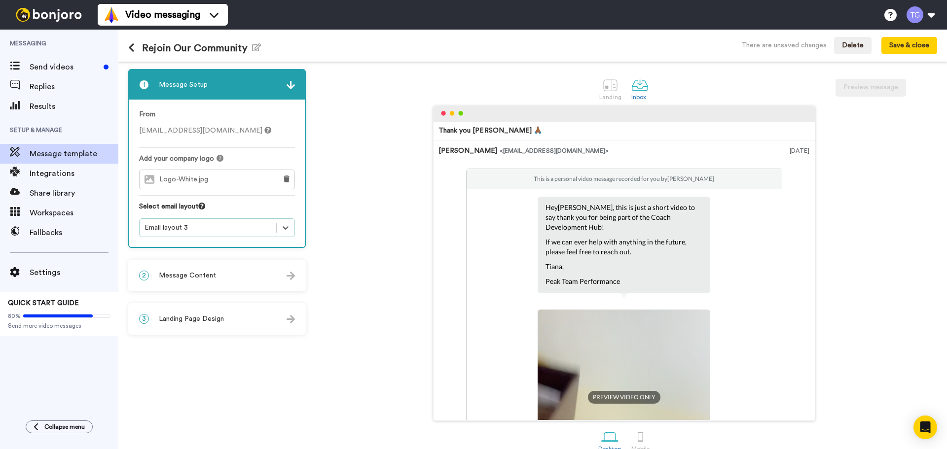
scroll to position [0, 0]
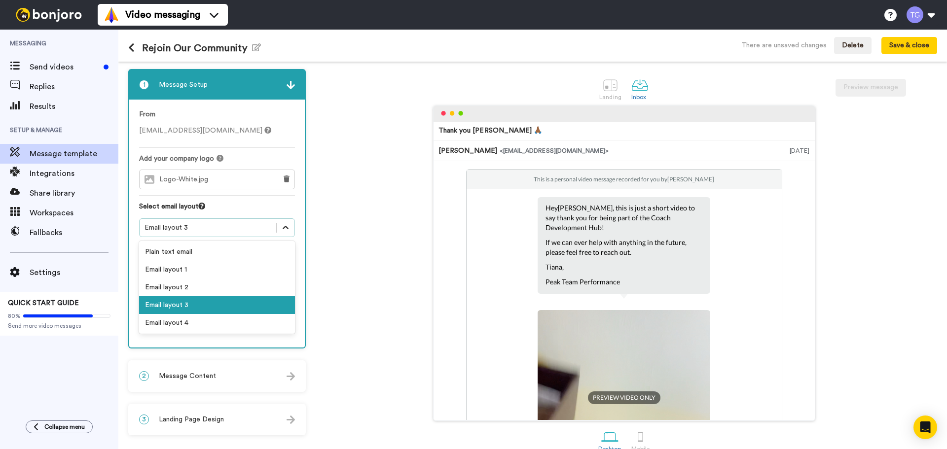
click at [280, 223] on div at bounding box center [286, 228] width 18 height 18
click at [252, 321] on div "Email layout 4" at bounding box center [217, 323] width 156 height 18
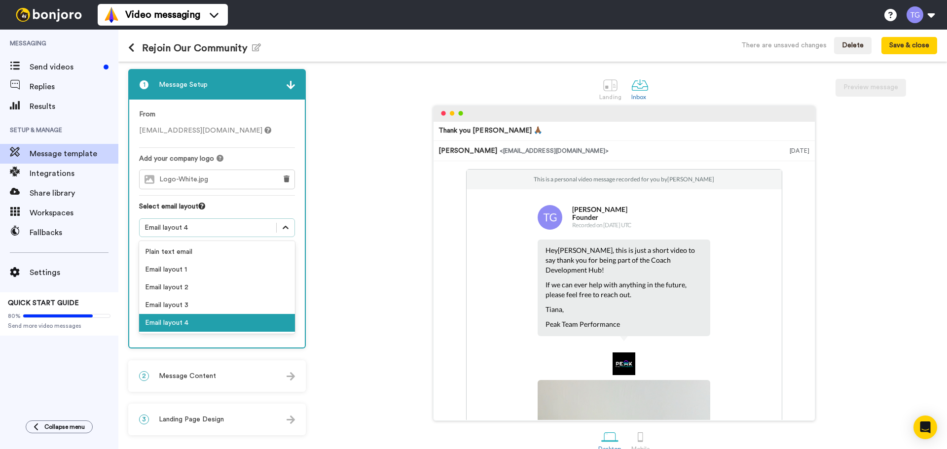
click at [278, 228] on div at bounding box center [286, 228] width 18 height 18
click at [226, 253] on div "Plain text email" at bounding box center [217, 252] width 156 height 18
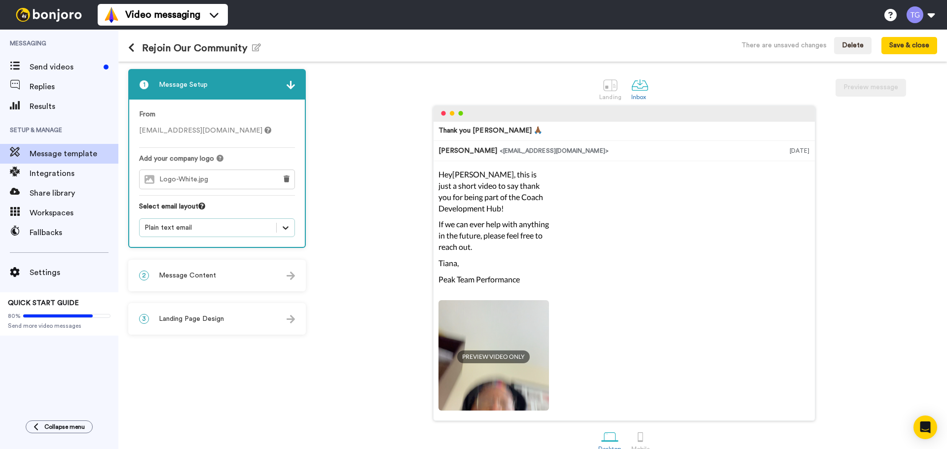
click at [282, 230] on icon at bounding box center [286, 228] width 10 height 10
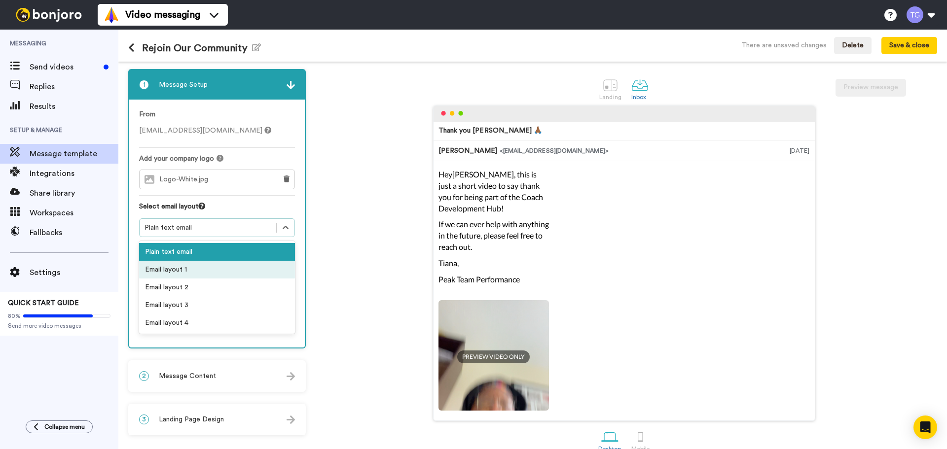
click at [250, 272] on div "Email layout 1" at bounding box center [217, 270] width 156 height 18
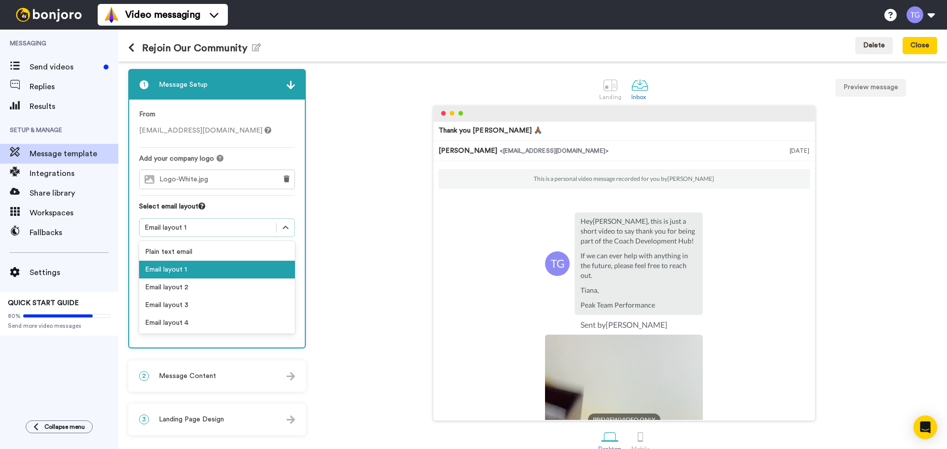
click at [258, 232] on div "Email layout 1" at bounding box center [208, 228] width 127 height 10
click at [254, 294] on div "Email layout 2" at bounding box center [217, 288] width 156 height 18
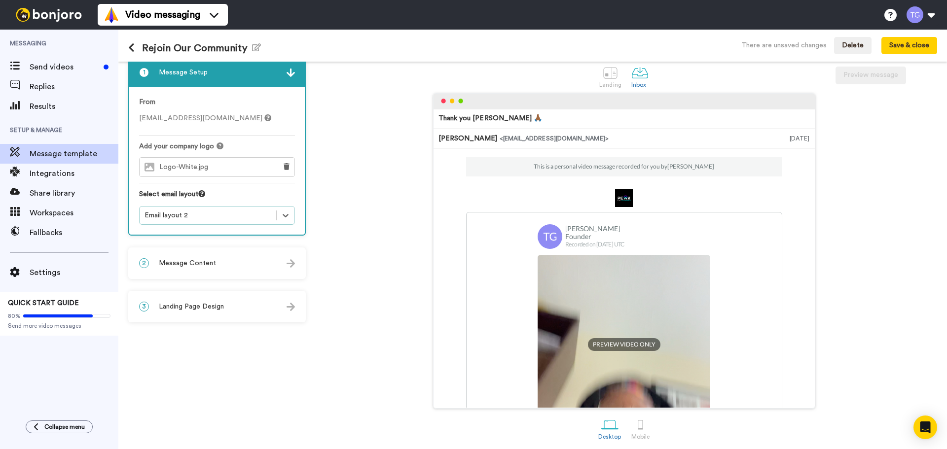
scroll to position [16, 0]
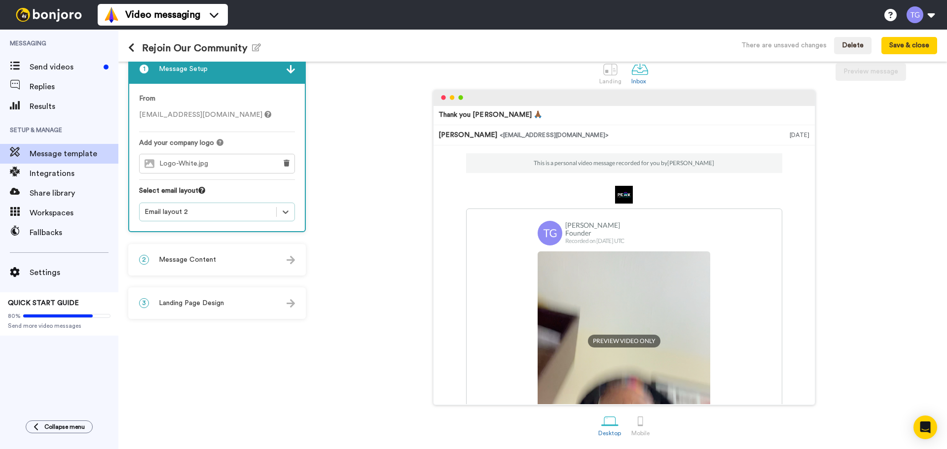
click at [256, 264] on div "2 Message Content" at bounding box center [217, 260] width 176 height 30
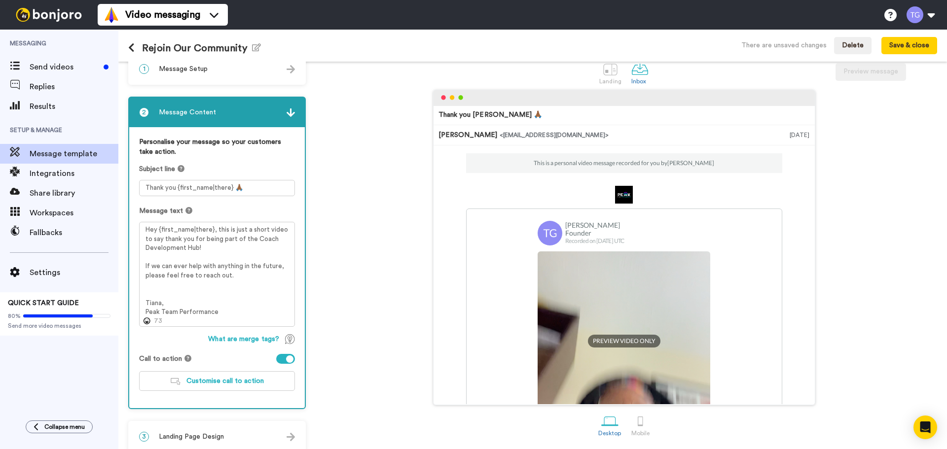
scroll to position [27, 0]
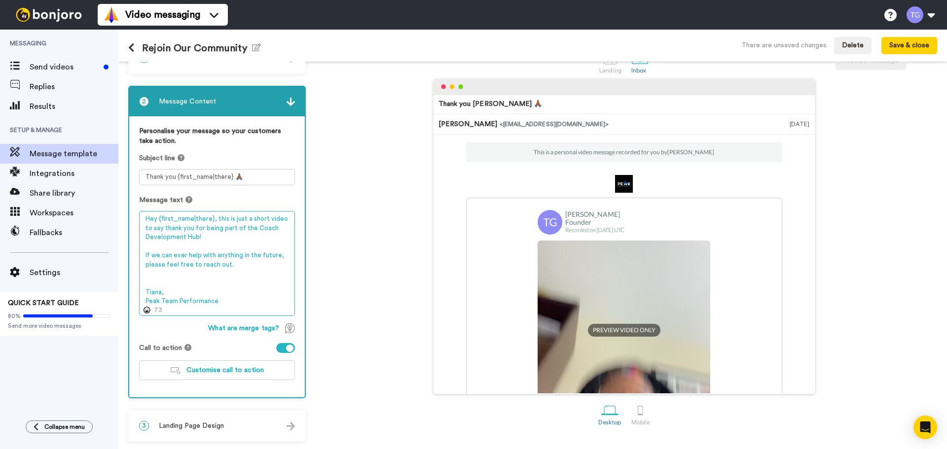
click at [167, 295] on textarea "Hey {first_name|there}, this is just a short video to say thank you for being p…" at bounding box center [217, 263] width 156 height 105
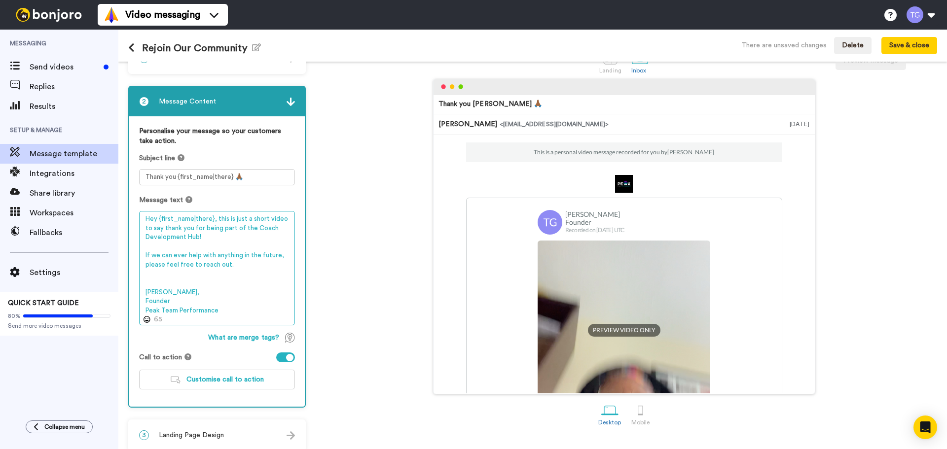
click at [145, 307] on textarea "Hey {first_name|there}, this is just a short video to say thank you for being p…" at bounding box center [217, 268] width 156 height 114
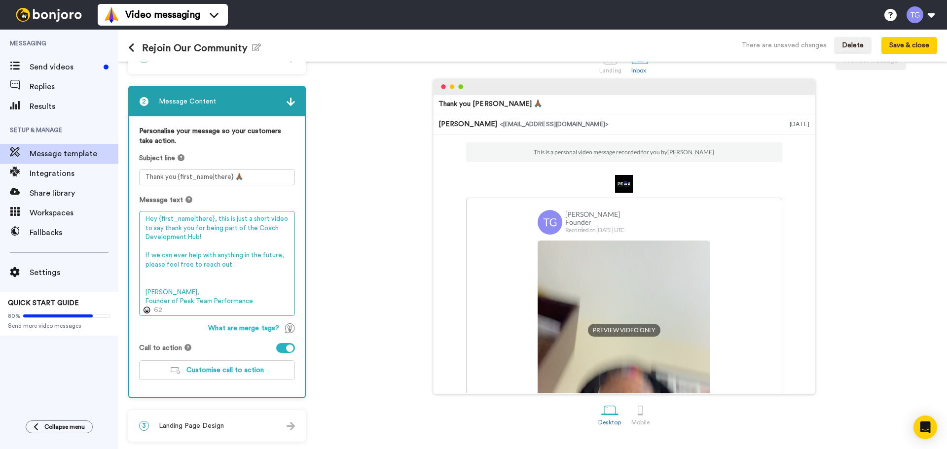
type textarea "Hey {first_name|there}, this is just a short video to say thank you for being p…"
click at [376, 250] on div "Thank you Tom 🙏🏾 Tiana Gordon <senderfrom@email.com> Oct 13, 2025 This is a per…" at bounding box center [624, 237] width 627 height 316
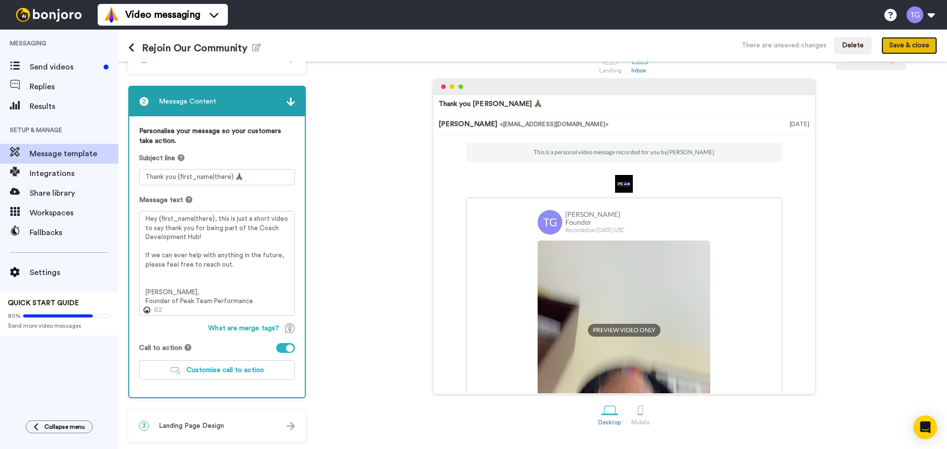
click at [916, 43] on button "Save & close" at bounding box center [910, 46] width 56 height 18
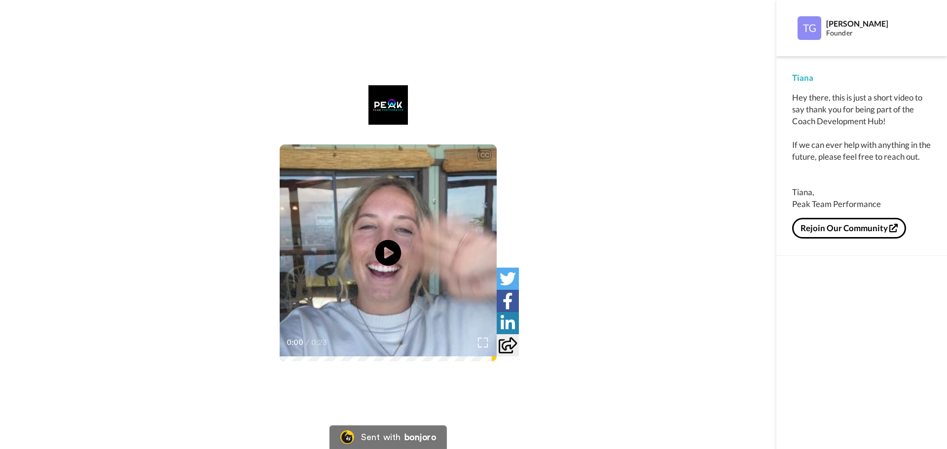
click at [387, 253] on icon "Play/Pause" at bounding box center [388, 253] width 26 height 47
click at [604, 180] on div "CC Play/Pause 0:23 / 0:23" at bounding box center [388, 230] width 777 height 291
click at [177, 66] on div "CC Play/Pause 0:23 / 0:23" at bounding box center [388, 224] width 777 height 449
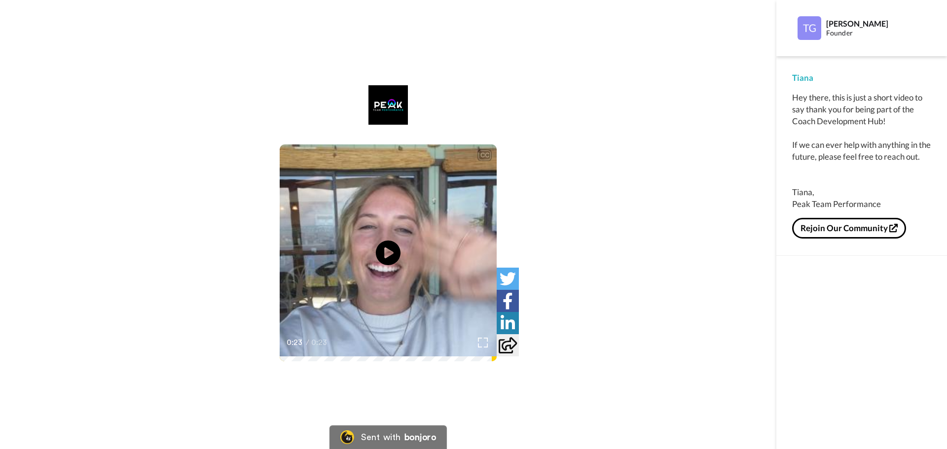
click at [177, 66] on div "CC Play/Pause 0:23 / 0:23" at bounding box center [388, 224] width 777 height 449
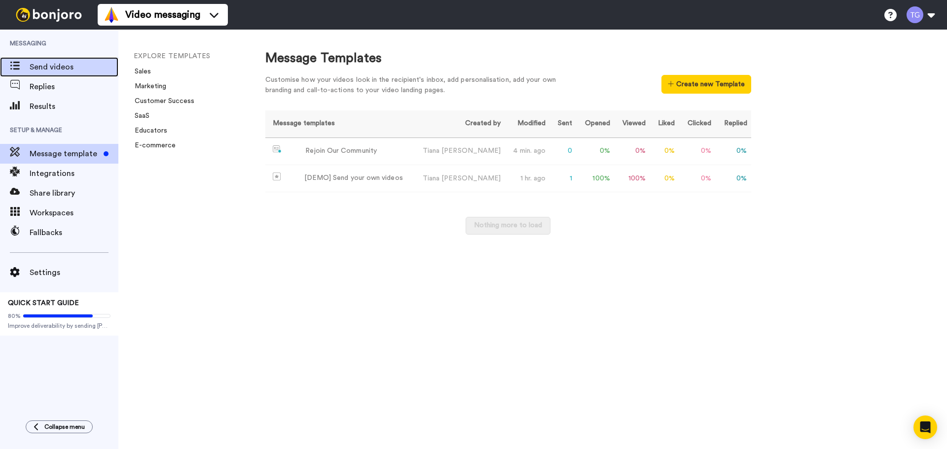
click at [43, 72] on span "Send videos" at bounding box center [74, 67] width 89 height 12
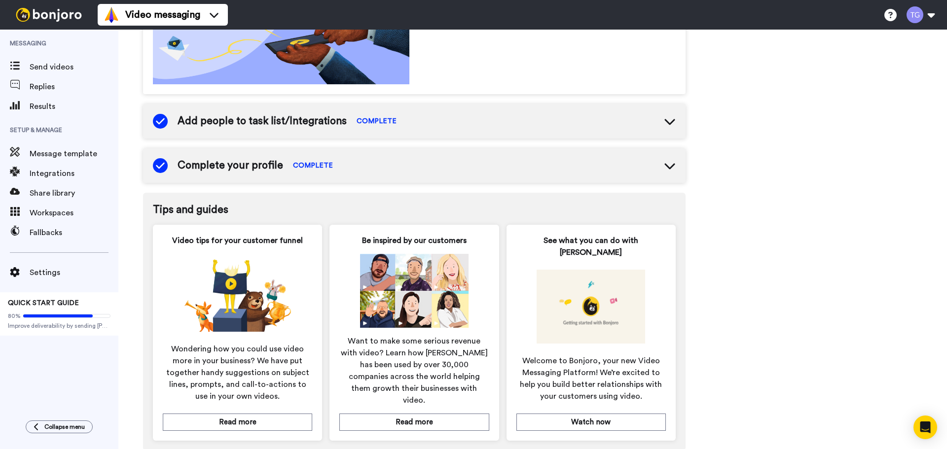
scroll to position [392, 0]
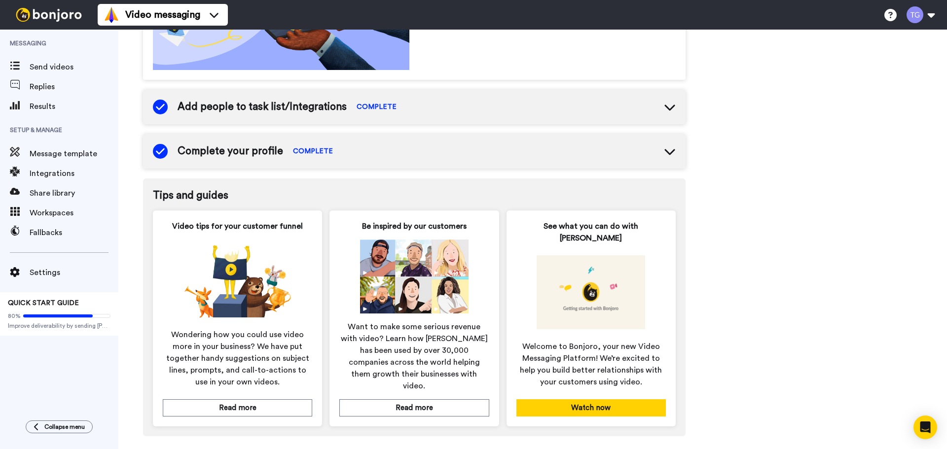
click at [577, 400] on button "Watch now" at bounding box center [591, 408] width 149 height 17
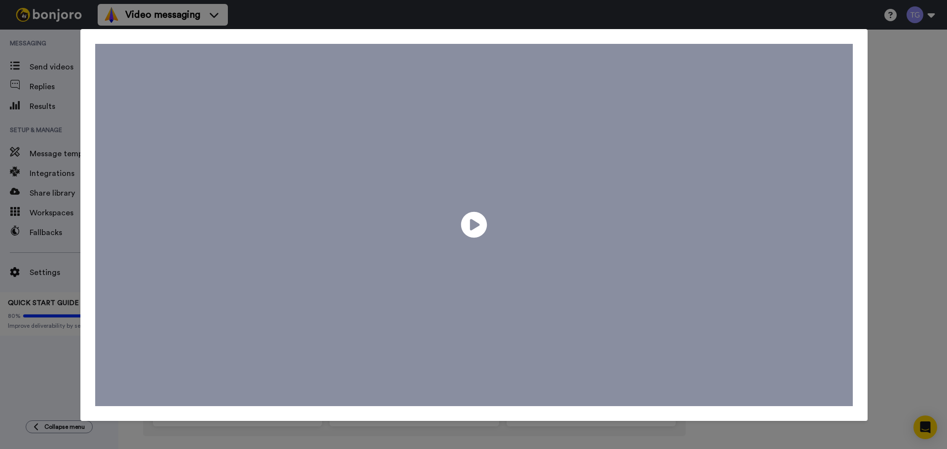
click at [470, 226] on icon "Play/Pause" at bounding box center [474, 225] width 26 height 47
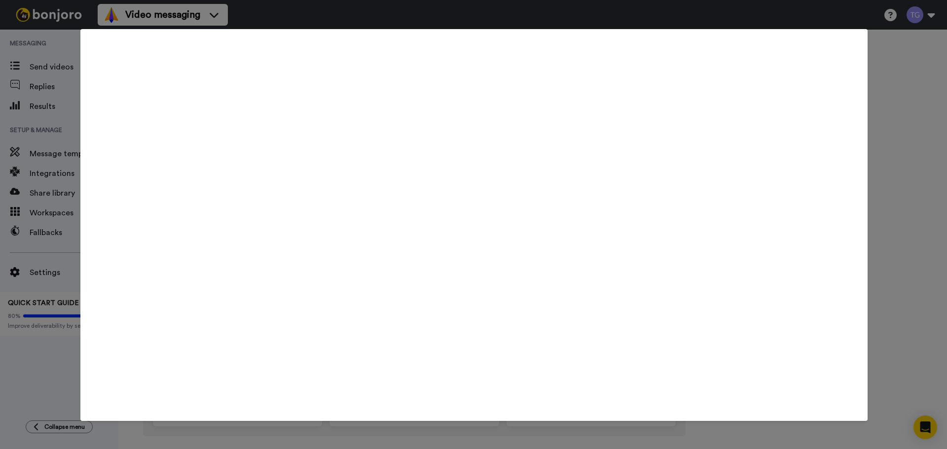
click at [925, 159] on div "Play/Pause 3:19 / 3:19" at bounding box center [473, 224] width 947 height 449
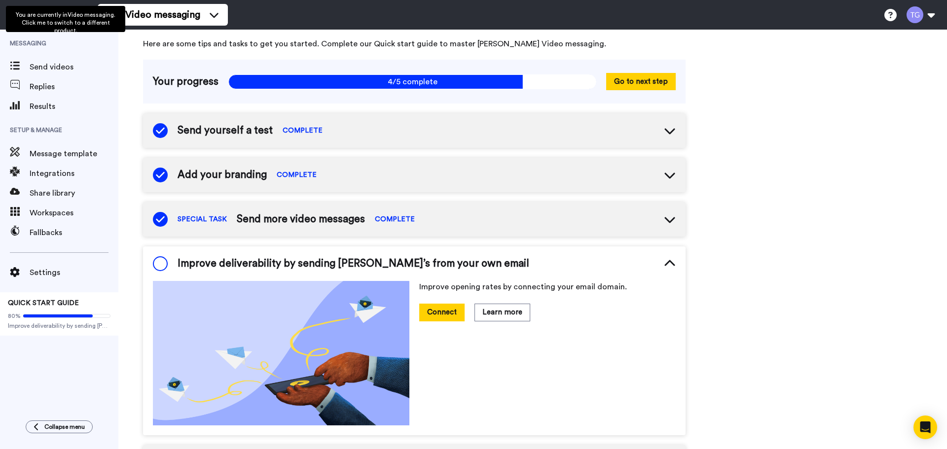
scroll to position [0, 0]
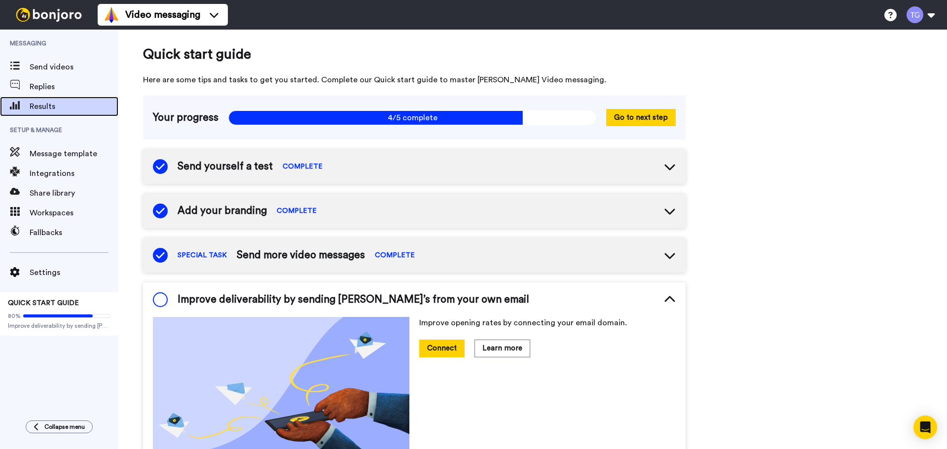
click at [56, 104] on span "Results" at bounding box center [74, 107] width 89 height 12
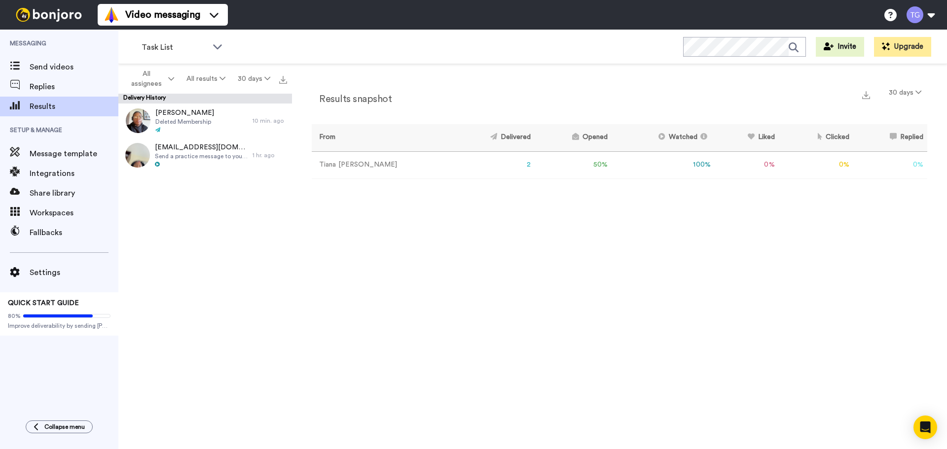
click at [352, 163] on td "Tiana Gordon" at bounding box center [381, 164] width 139 height 27
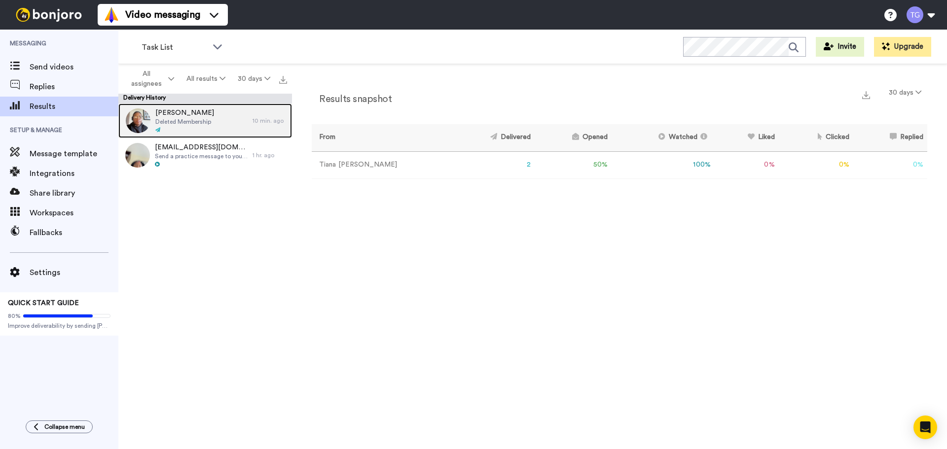
click at [181, 127] on div at bounding box center [184, 130] width 59 height 7
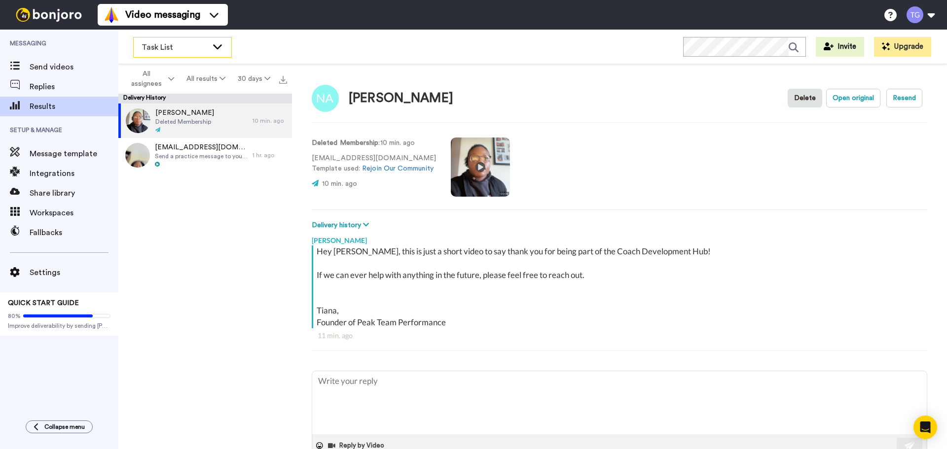
click at [178, 47] on span "Task List" at bounding box center [175, 47] width 66 height 12
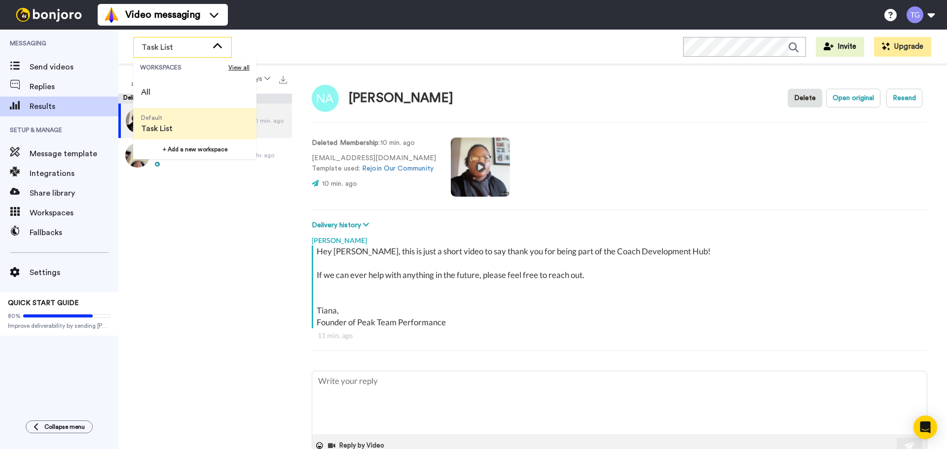
click at [320, 49] on div "Task List WORKSPACES View all All Default Task List + Add a new workspace Invit…" at bounding box center [532, 47] width 829 height 35
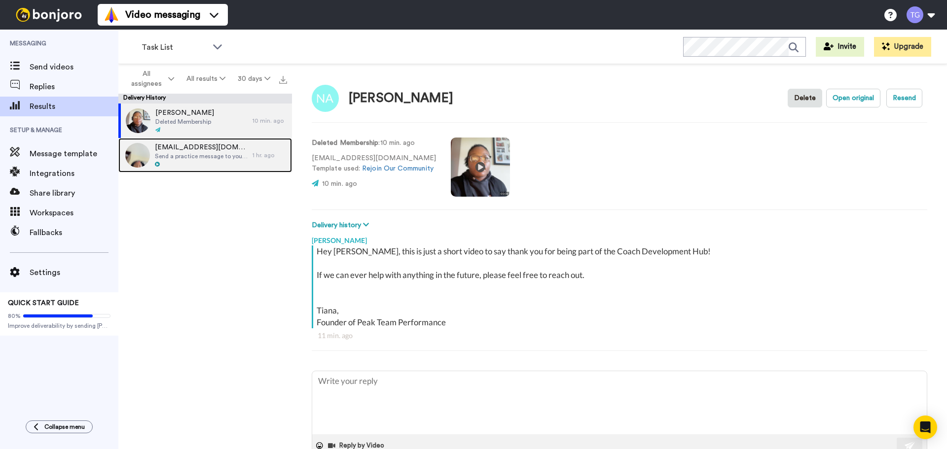
click at [198, 165] on div at bounding box center [201, 164] width 93 height 7
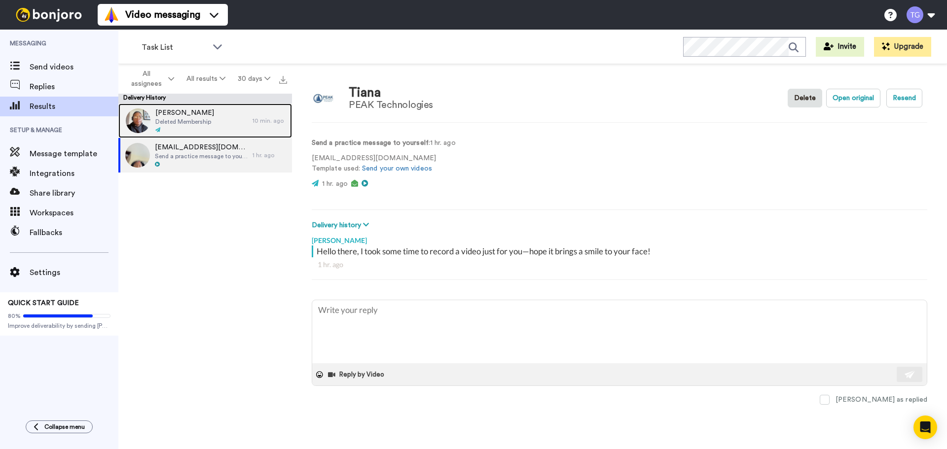
click at [188, 128] on div at bounding box center [184, 130] width 59 height 7
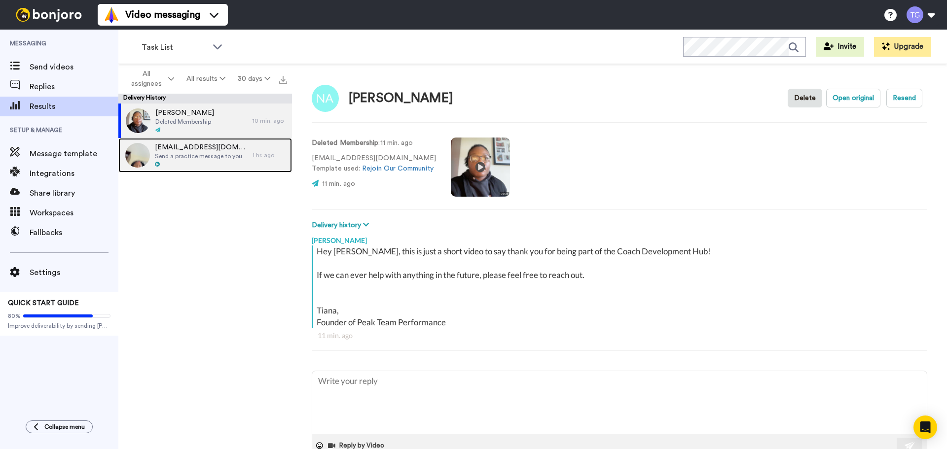
click at [199, 153] on span "Send a practice message to yourself" at bounding box center [201, 156] width 93 height 8
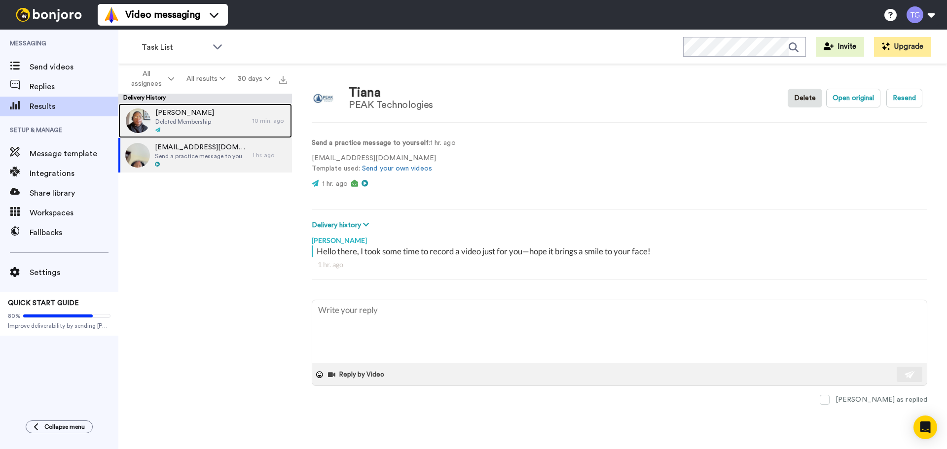
click at [177, 126] on div "Nick Allso Deleted Membership" at bounding box center [184, 121] width 59 height 26
type textarea "x"
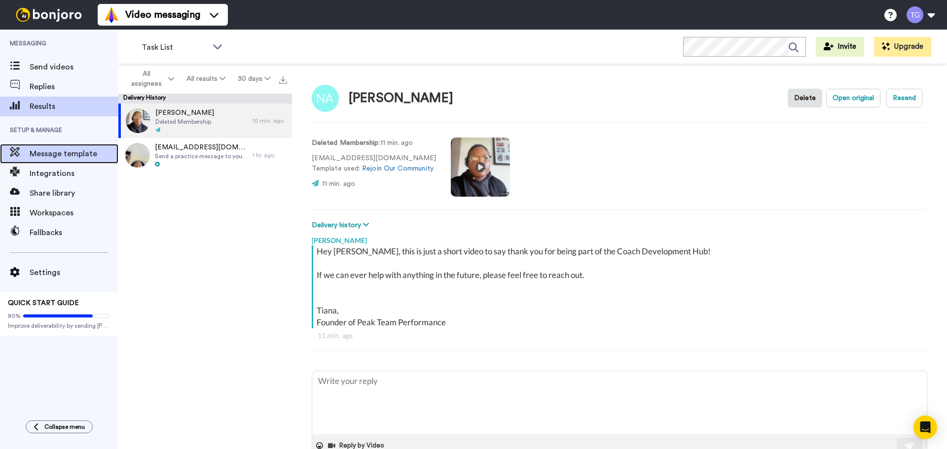
click at [67, 158] on span "Message template" at bounding box center [74, 154] width 89 height 12
